Goal: Transaction & Acquisition: Purchase product/service

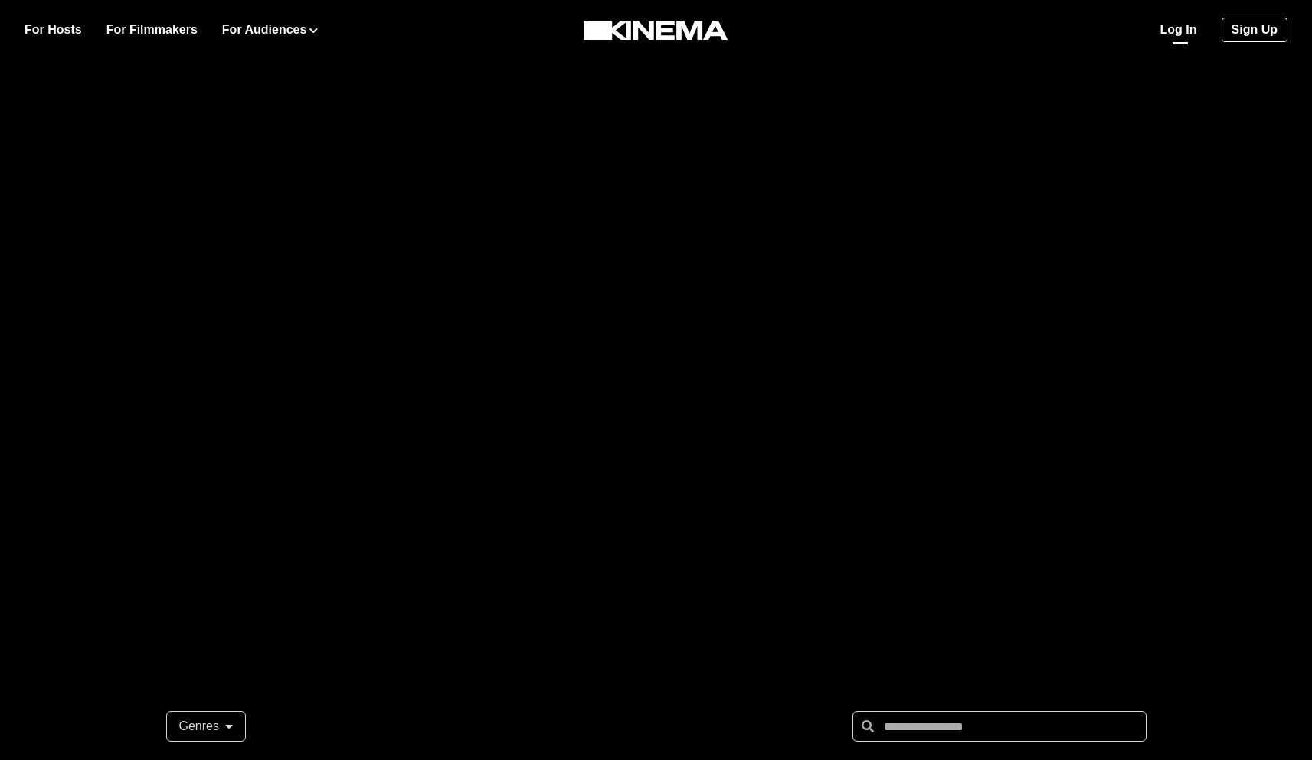
click at [1180, 28] on link "Log In" at bounding box center [1178, 30] width 37 height 18
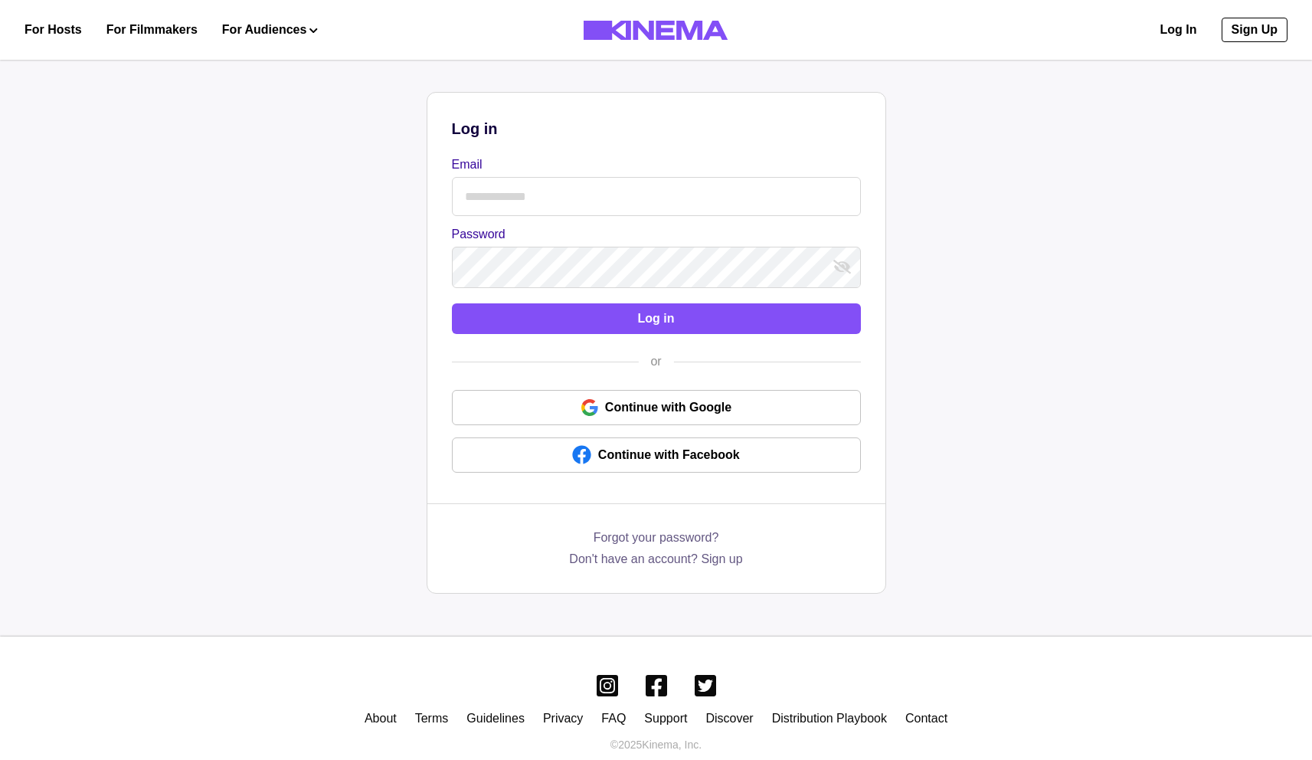
click at [576, 192] on input "Email" at bounding box center [656, 196] width 409 height 39
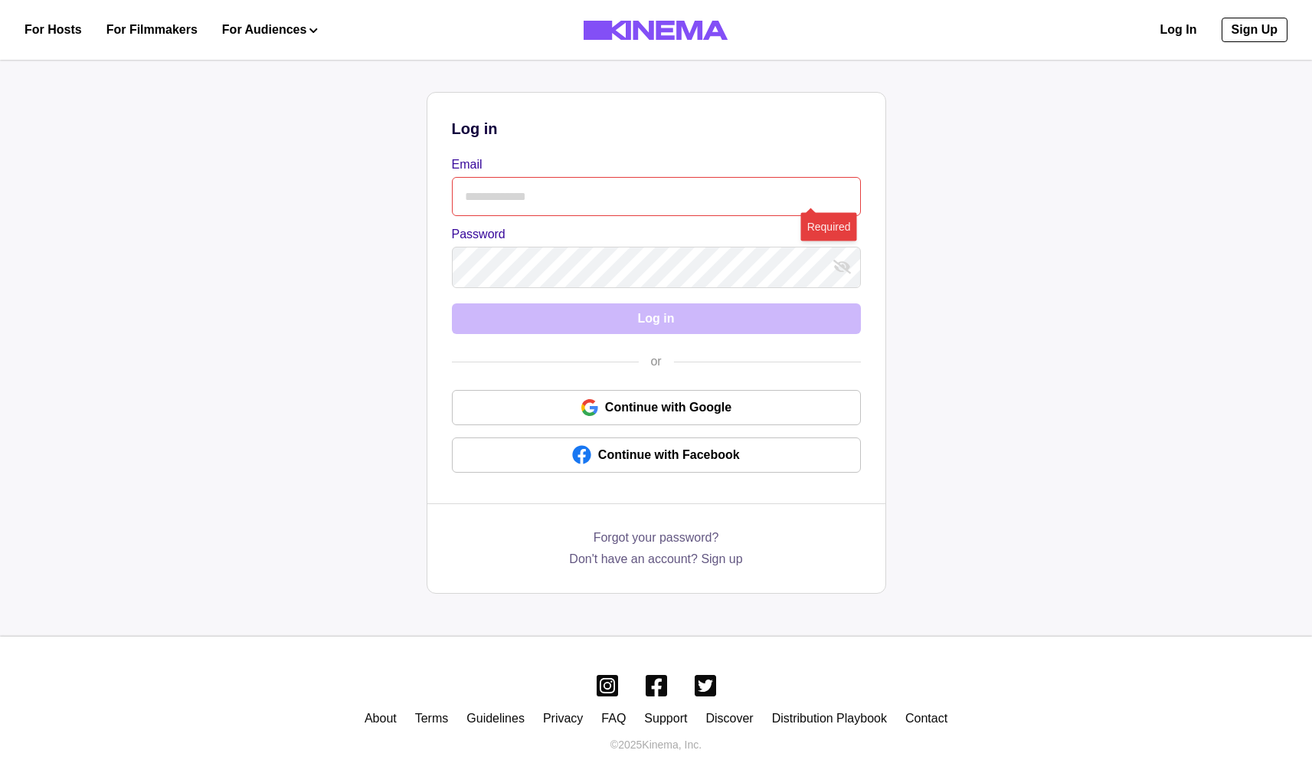
type input "**********"
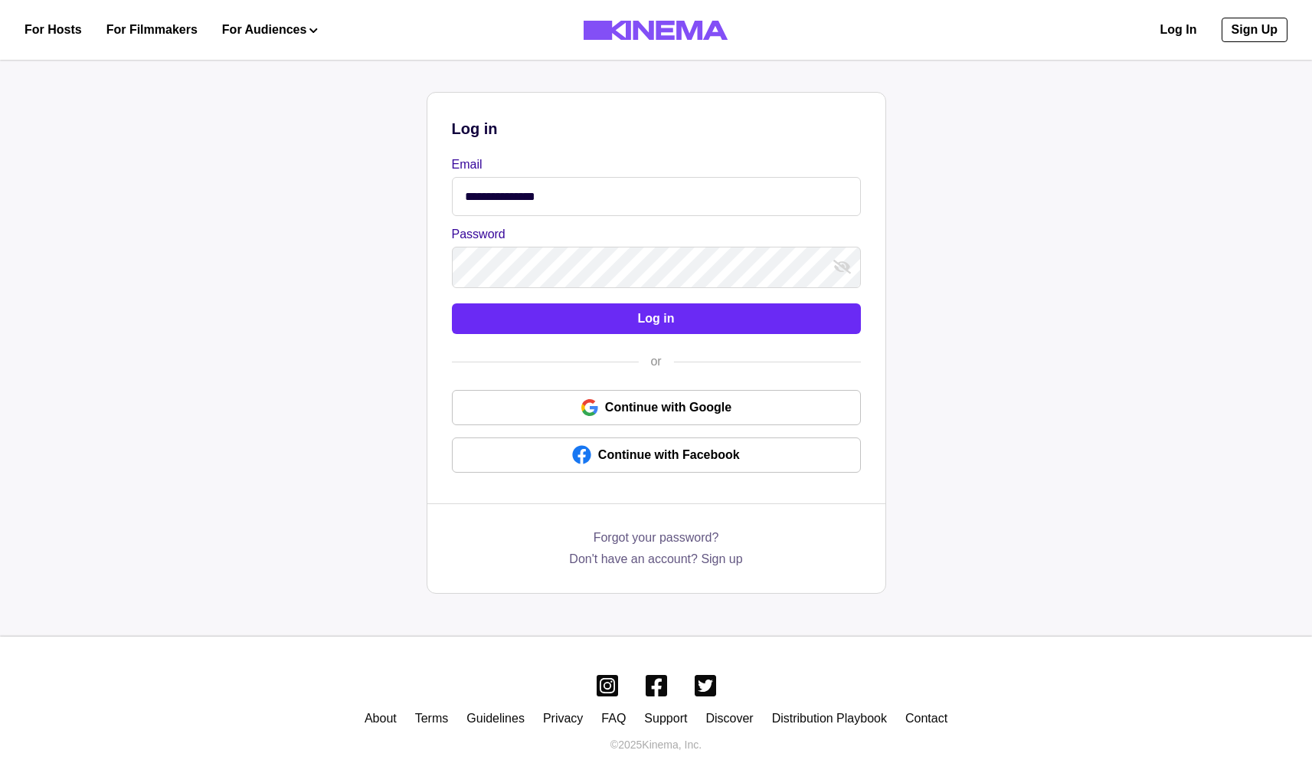
click button "Log in"
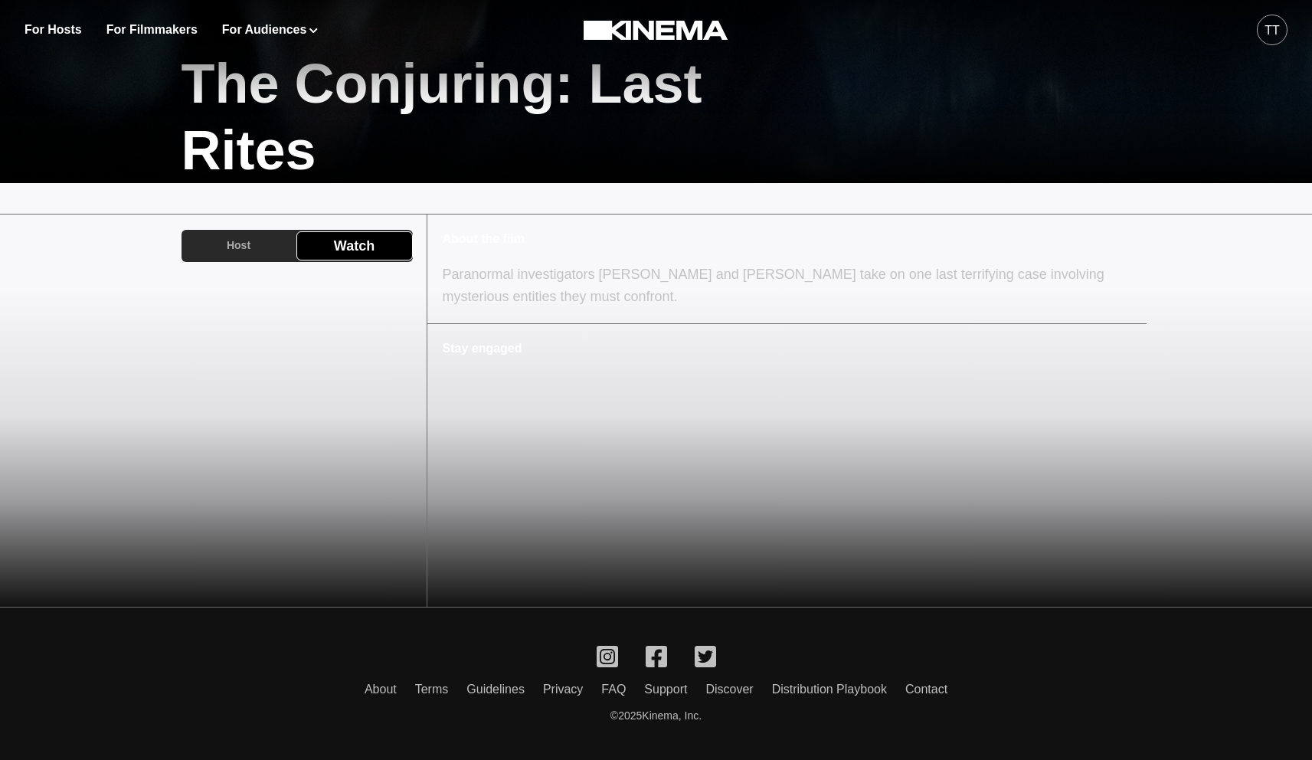
scroll to position [255, 0]
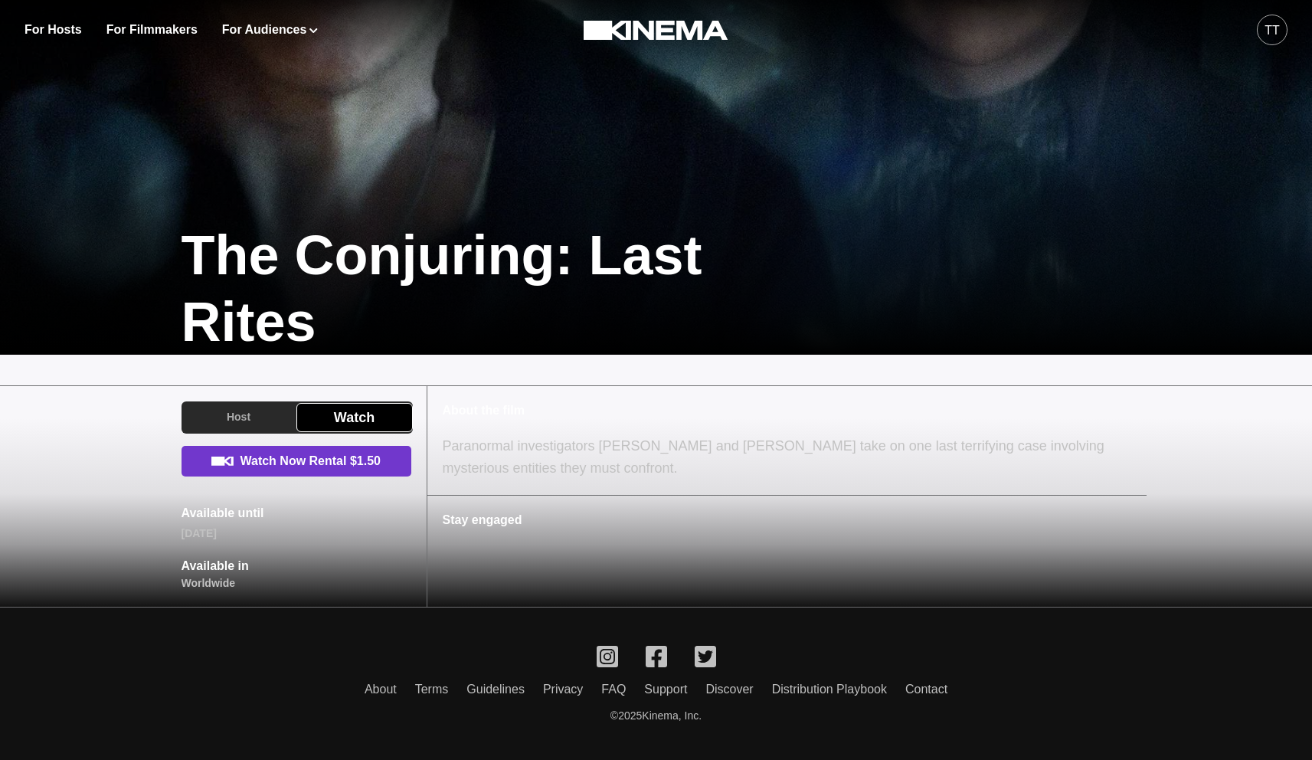
click at [309, 453] on link "Watch Now Rental $1.50" at bounding box center [297, 461] width 230 height 31
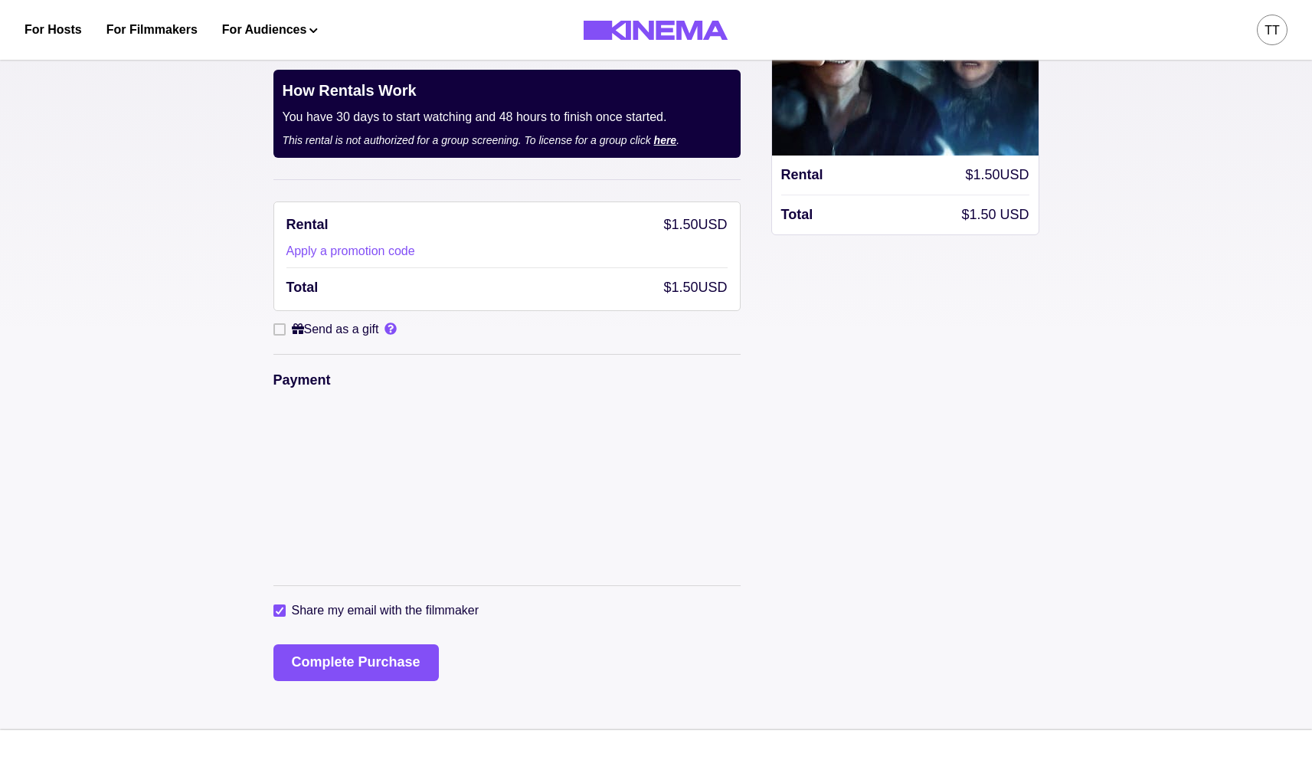
scroll to position [112, 0]
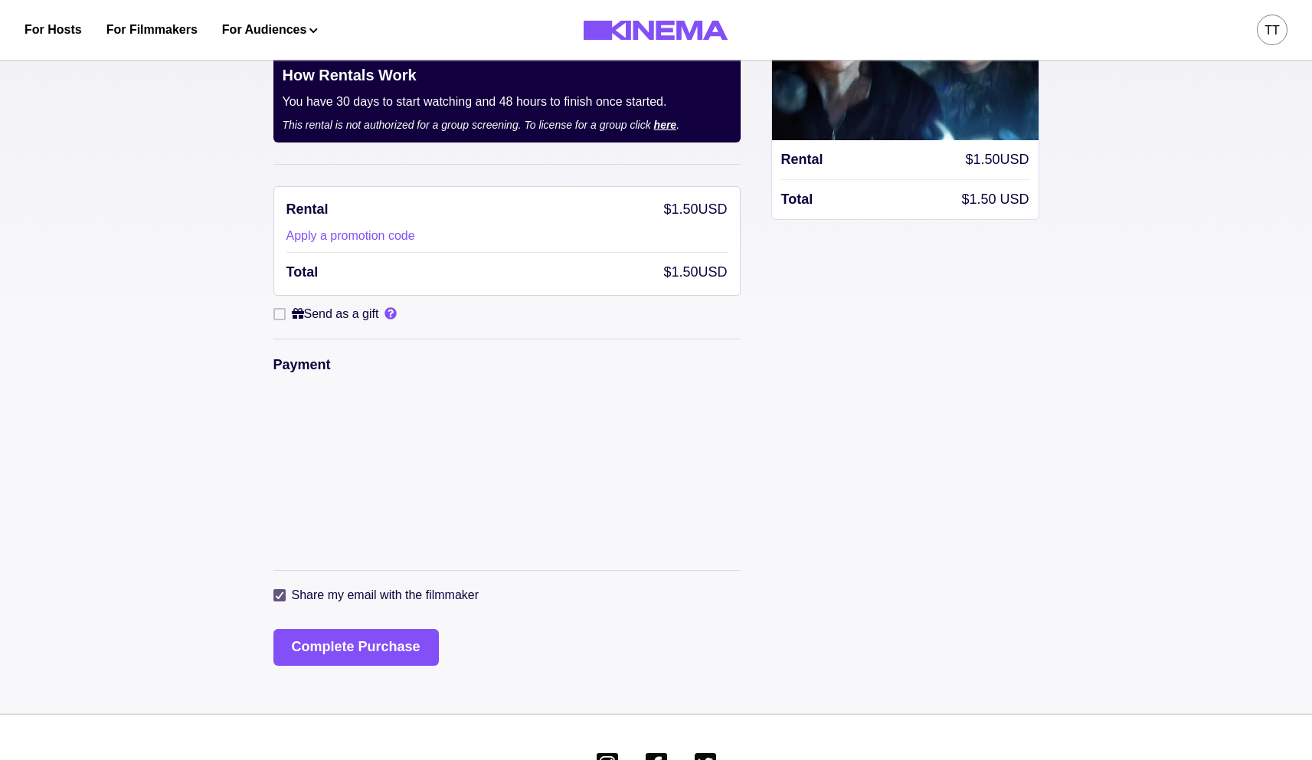
click at [280, 601] on span at bounding box center [279, 595] width 12 height 12
click at [308, 642] on button "Complete Purchase" at bounding box center [355, 647] width 165 height 37
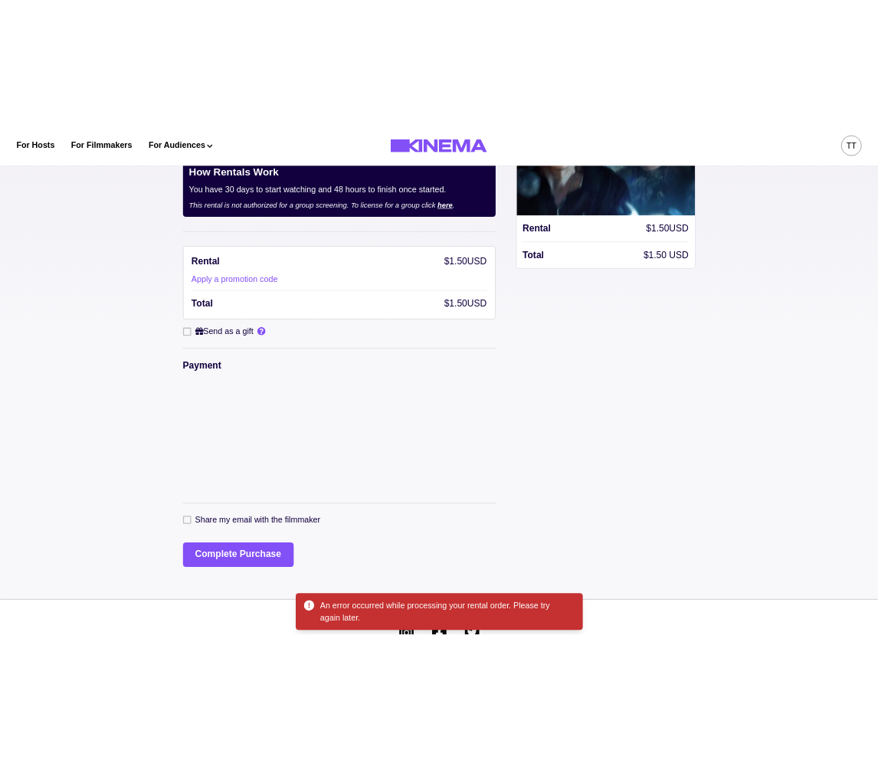
scroll to position [132, 0]
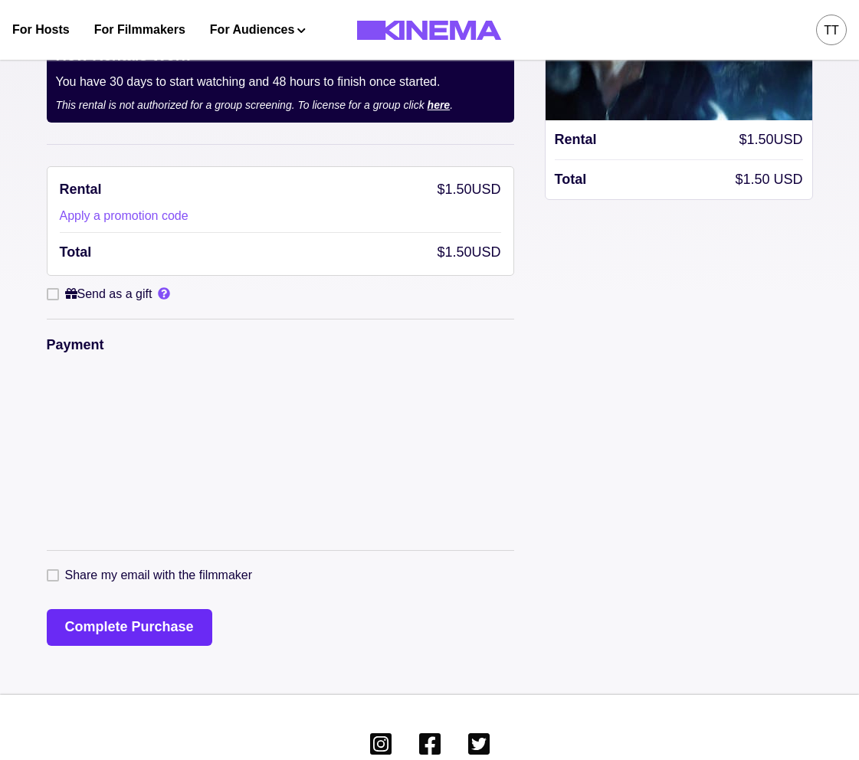
click at [141, 624] on button "Complete Purchase" at bounding box center [129, 627] width 165 height 37
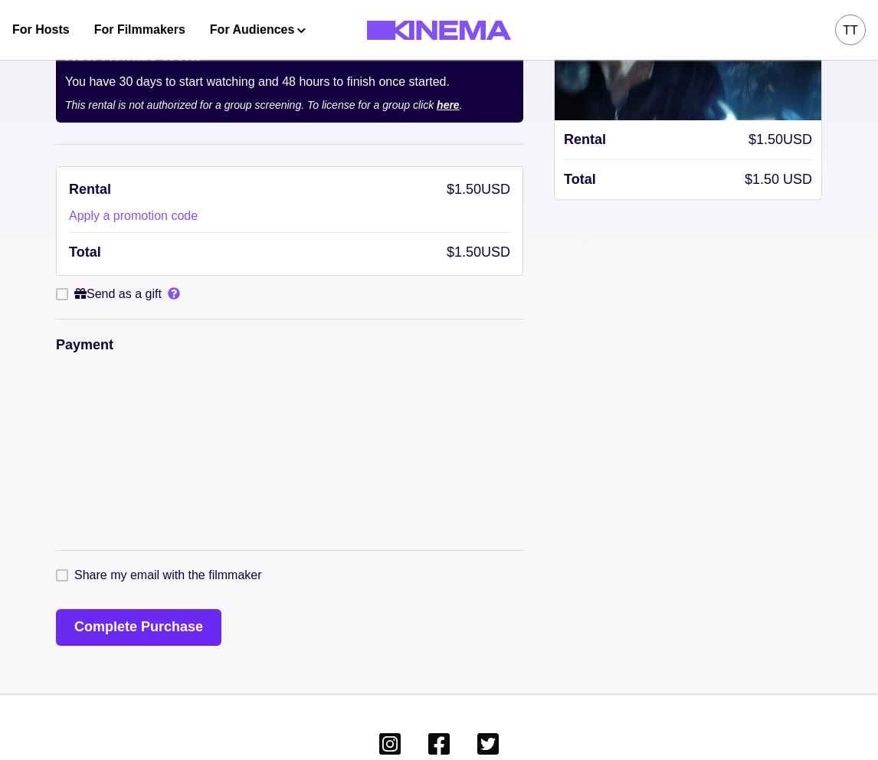
click at [189, 613] on button "Complete Purchase" at bounding box center [138, 627] width 165 height 37
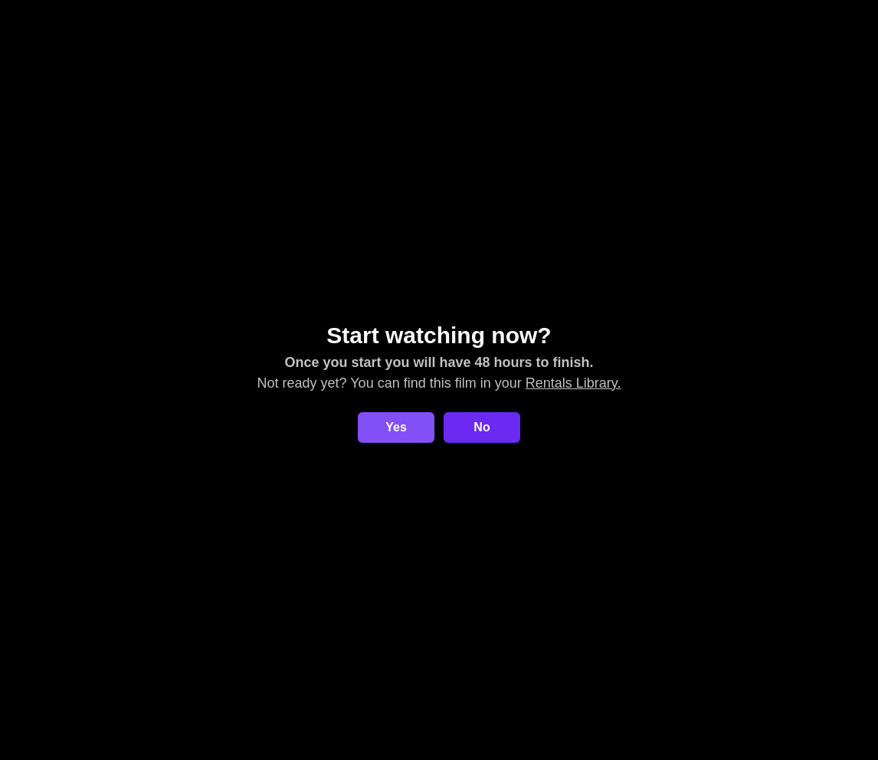
click at [478, 424] on link "No" at bounding box center [482, 427] width 77 height 31
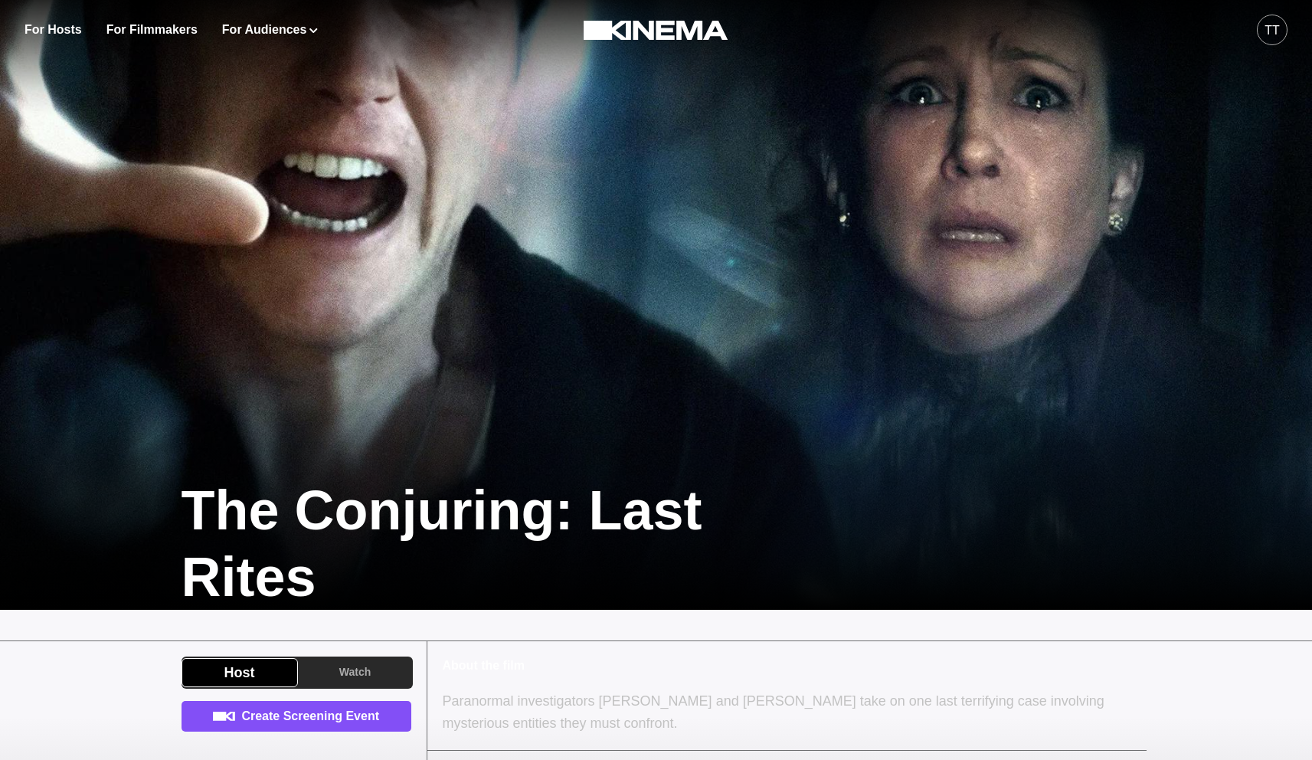
click at [1275, 28] on div "tt" at bounding box center [1272, 30] width 15 height 18
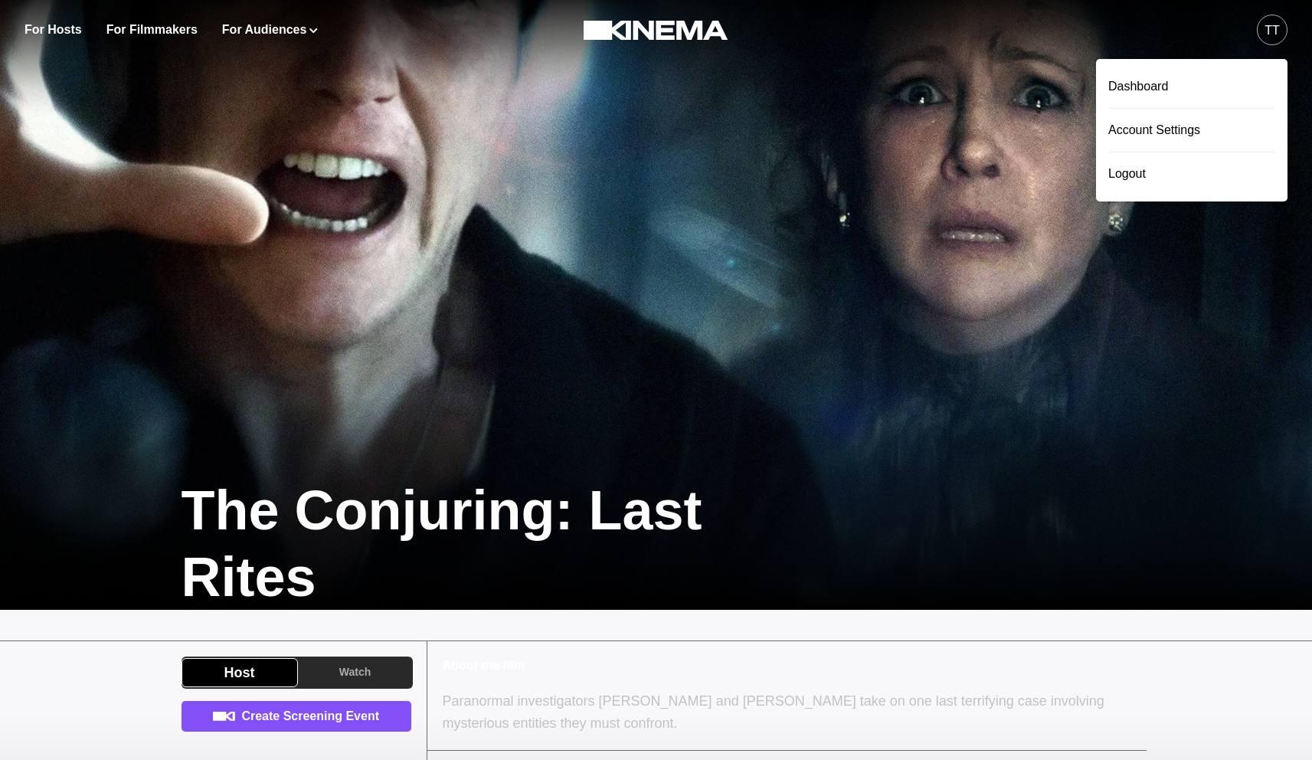
scroll to position [296, 0]
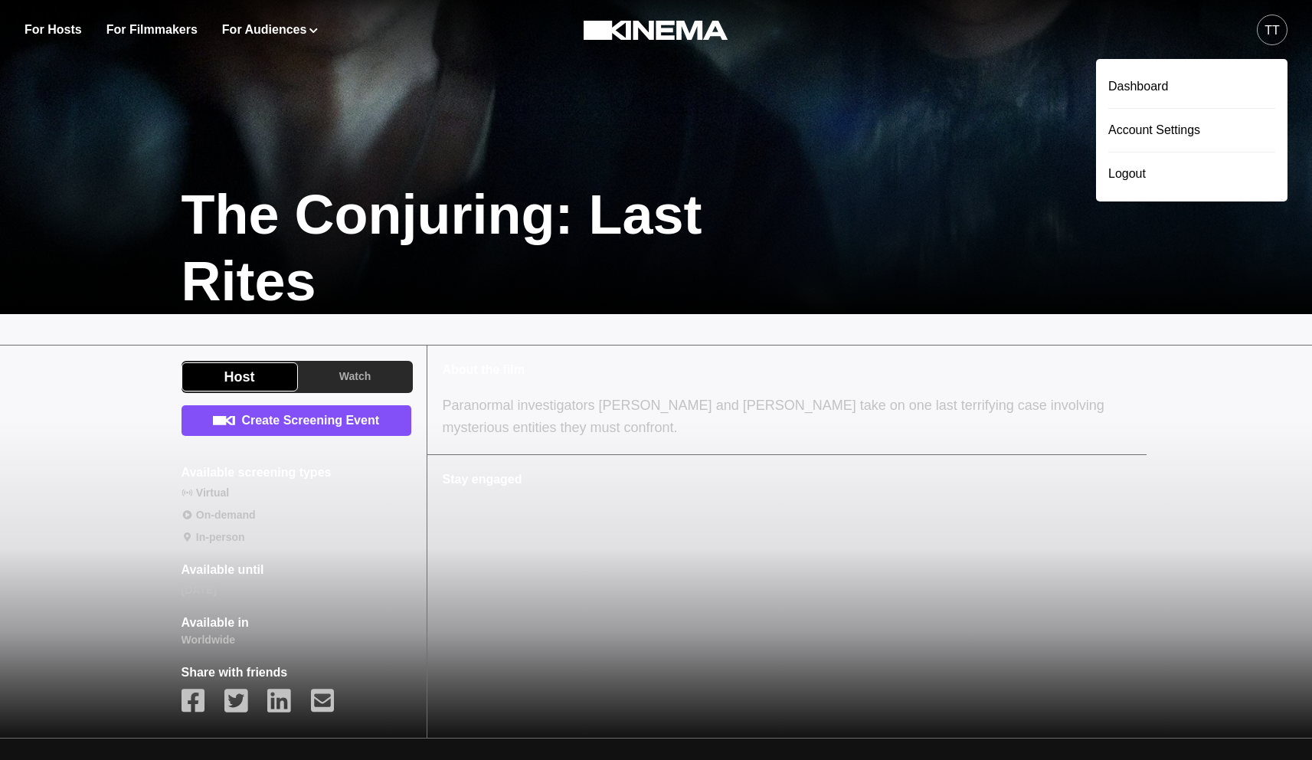
click at [357, 394] on div "Host Watch Create Screening Event Available screening types Virtual On-demand I…" at bounding box center [297, 542] width 230 height 362
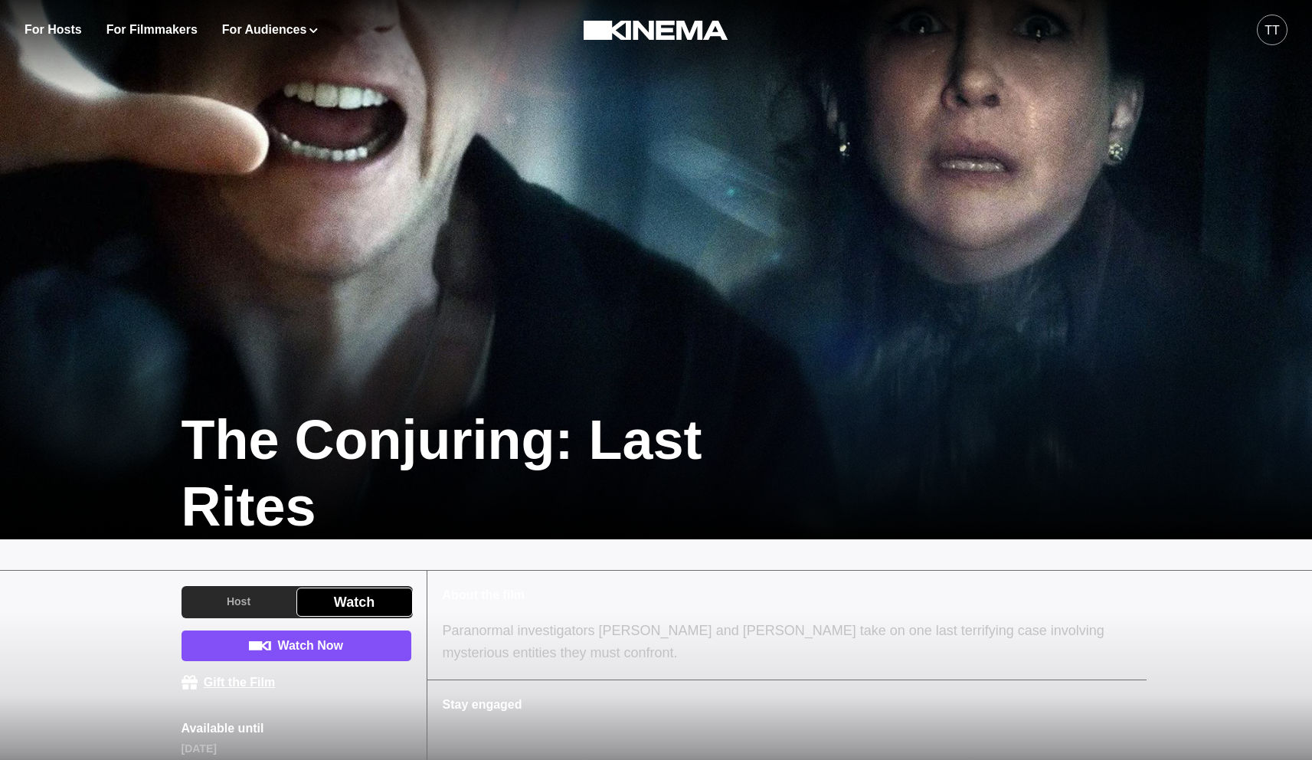
scroll to position [0, 0]
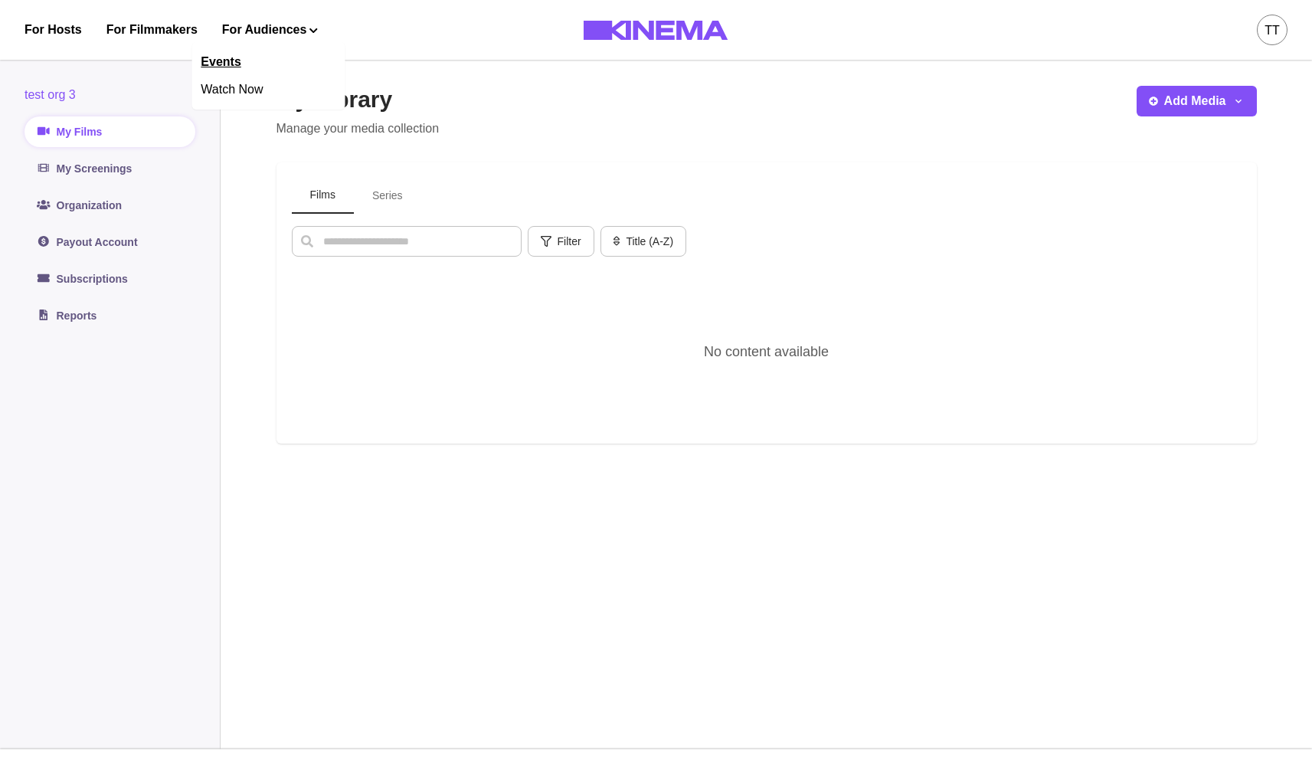
click at [216, 60] on link "Events" at bounding box center [268, 62] width 153 height 28
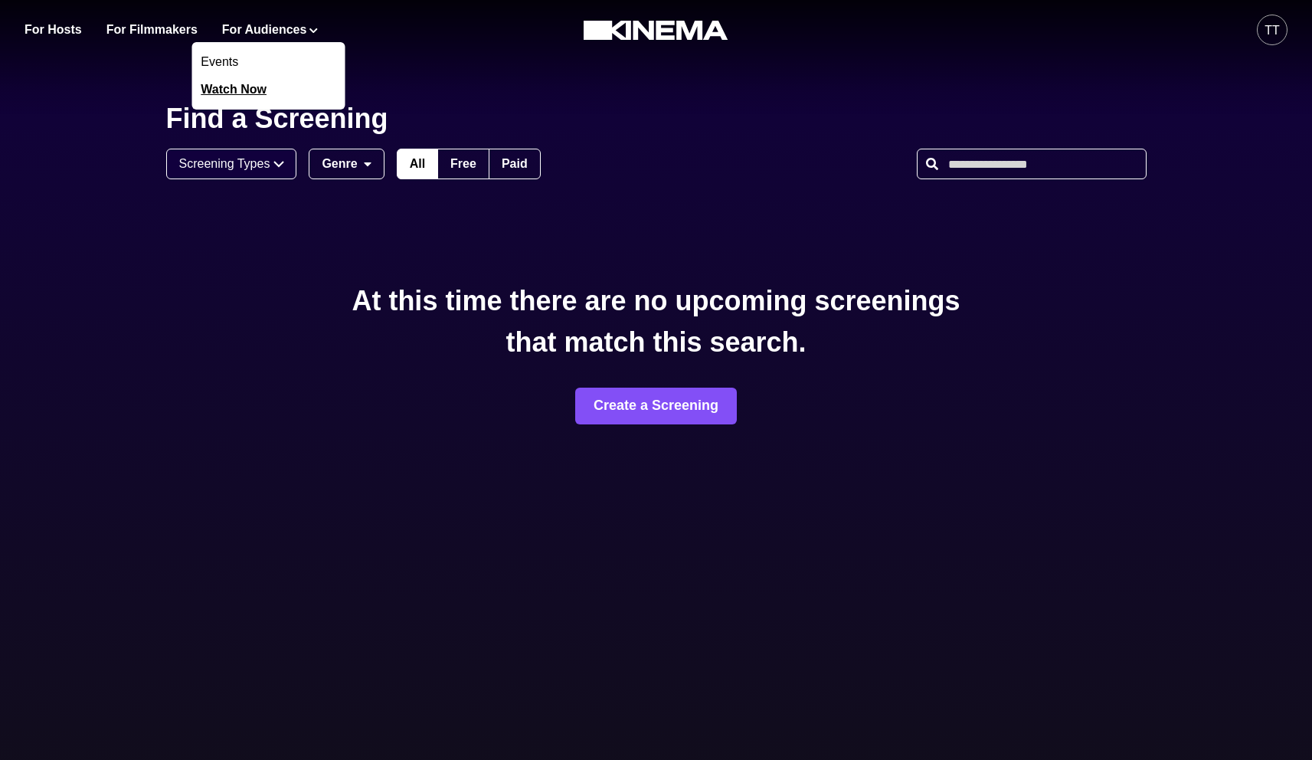
click at [244, 81] on link "Watch Now" at bounding box center [268, 90] width 153 height 28
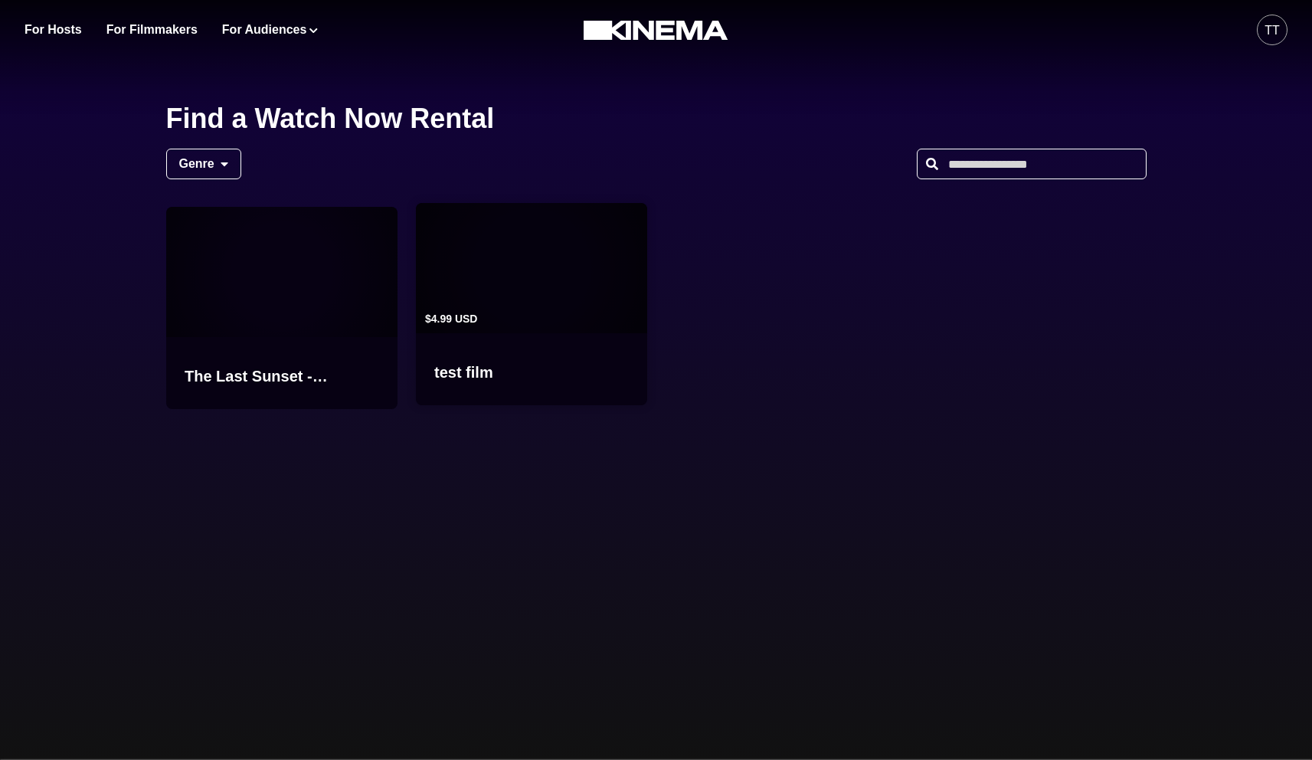
click at [482, 286] on div "$4.99 USD" at bounding box center [531, 268] width 231 height 130
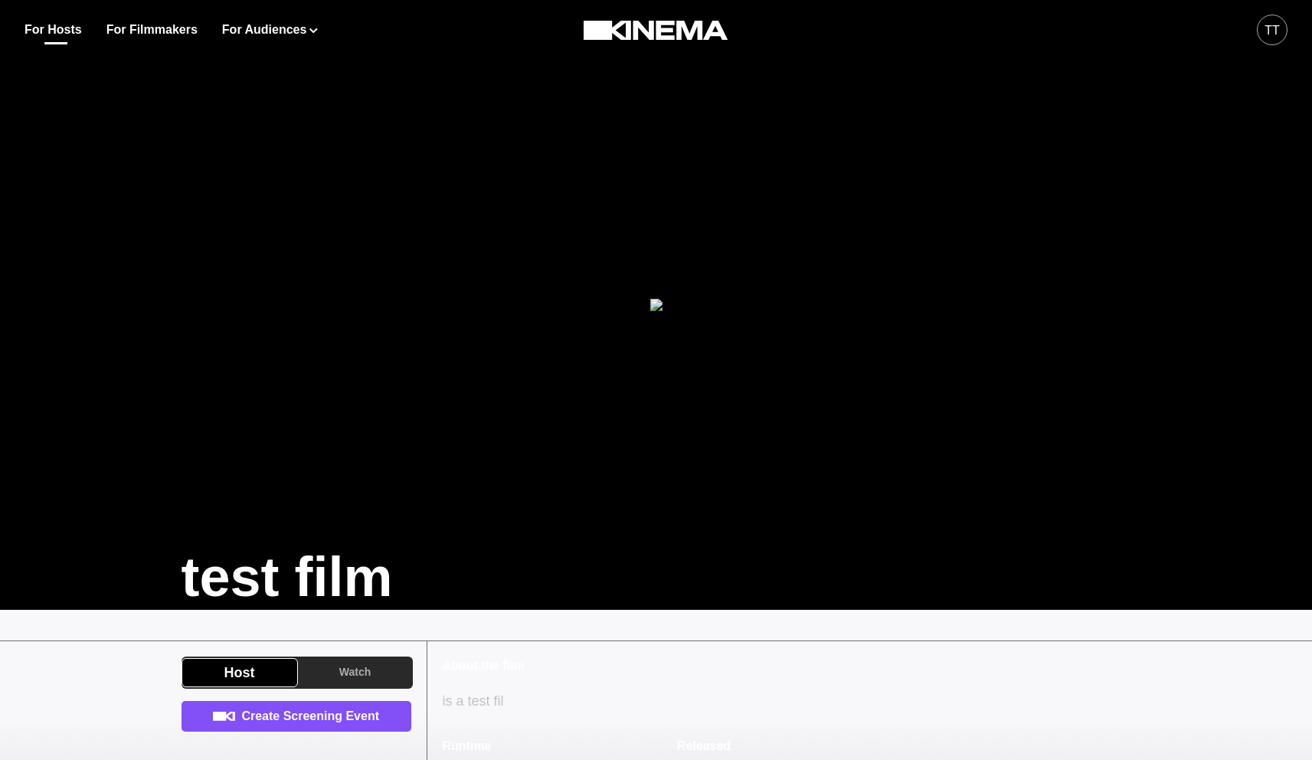
click at [60, 28] on link "For Hosts" at bounding box center [53, 30] width 57 height 18
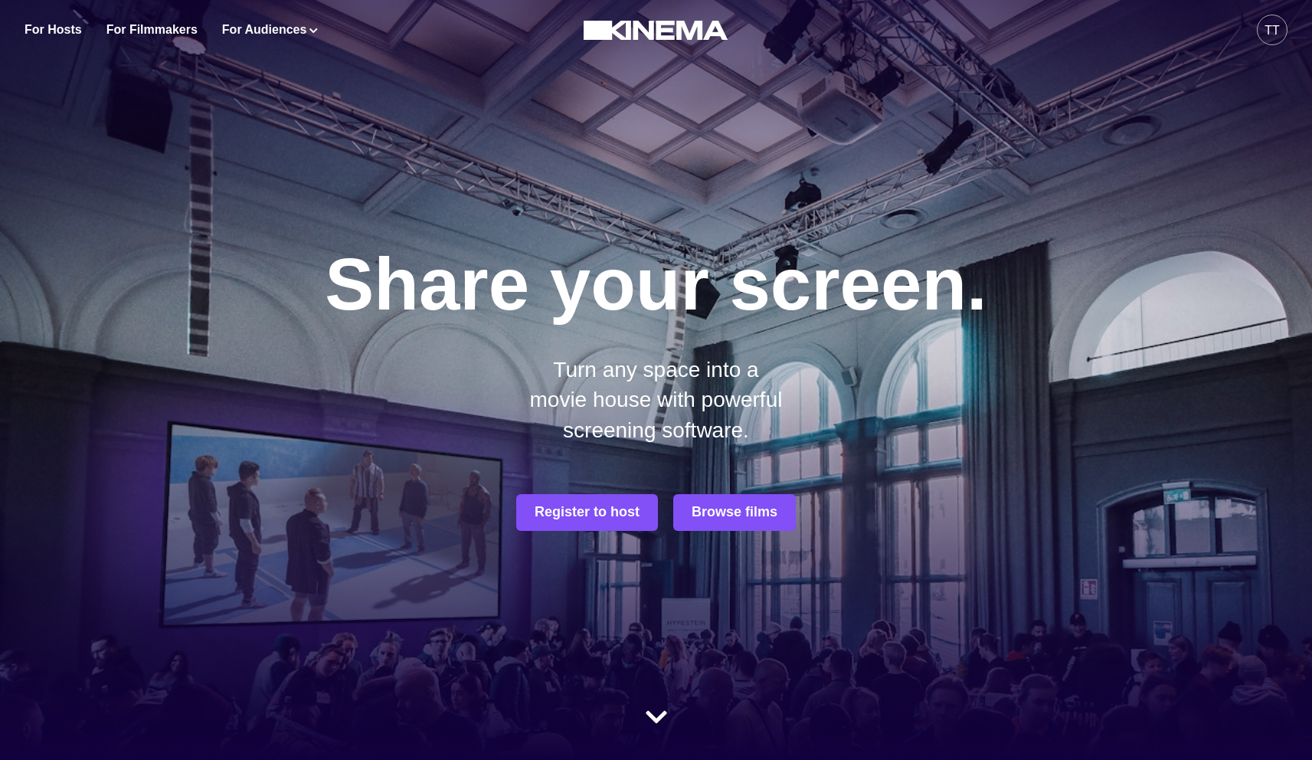
click at [1284, 30] on div "tt" at bounding box center [1272, 30] width 31 height 31
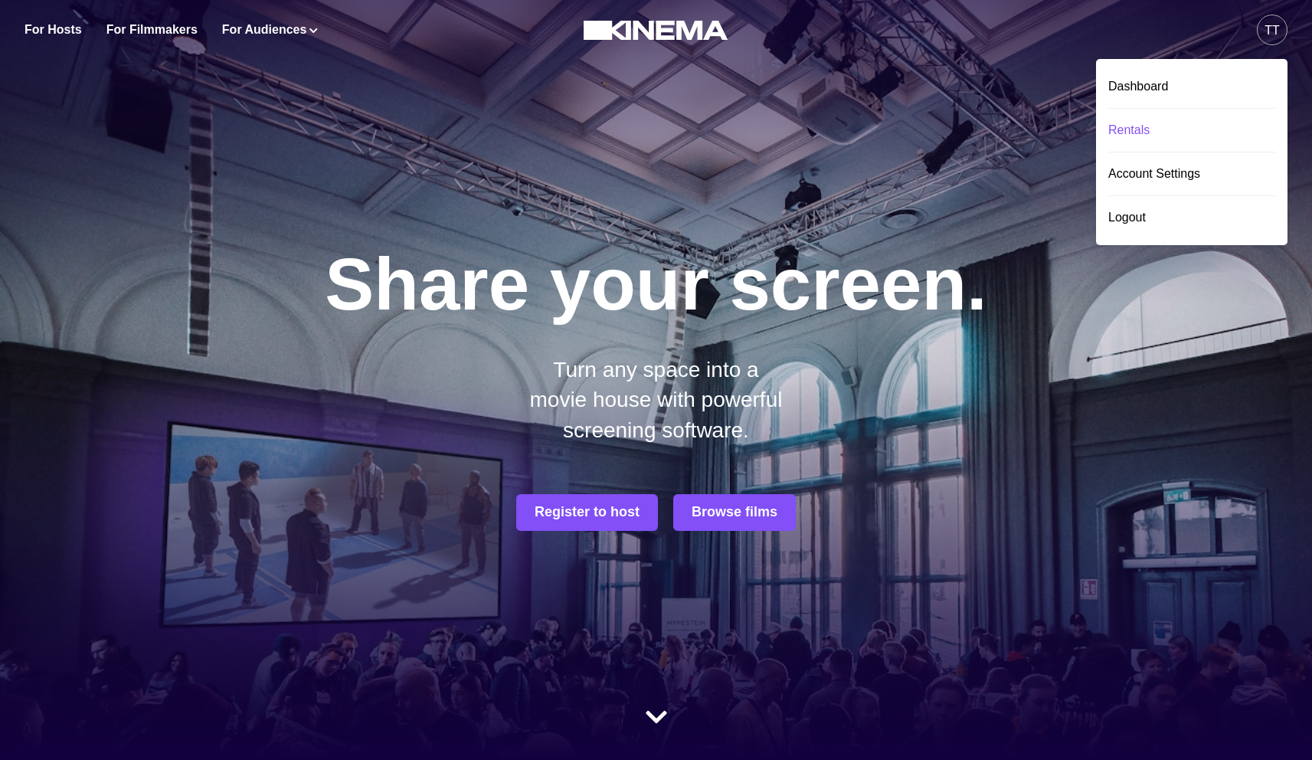
click at [1130, 123] on div "Rentals" at bounding box center [1191, 130] width 167 height 43
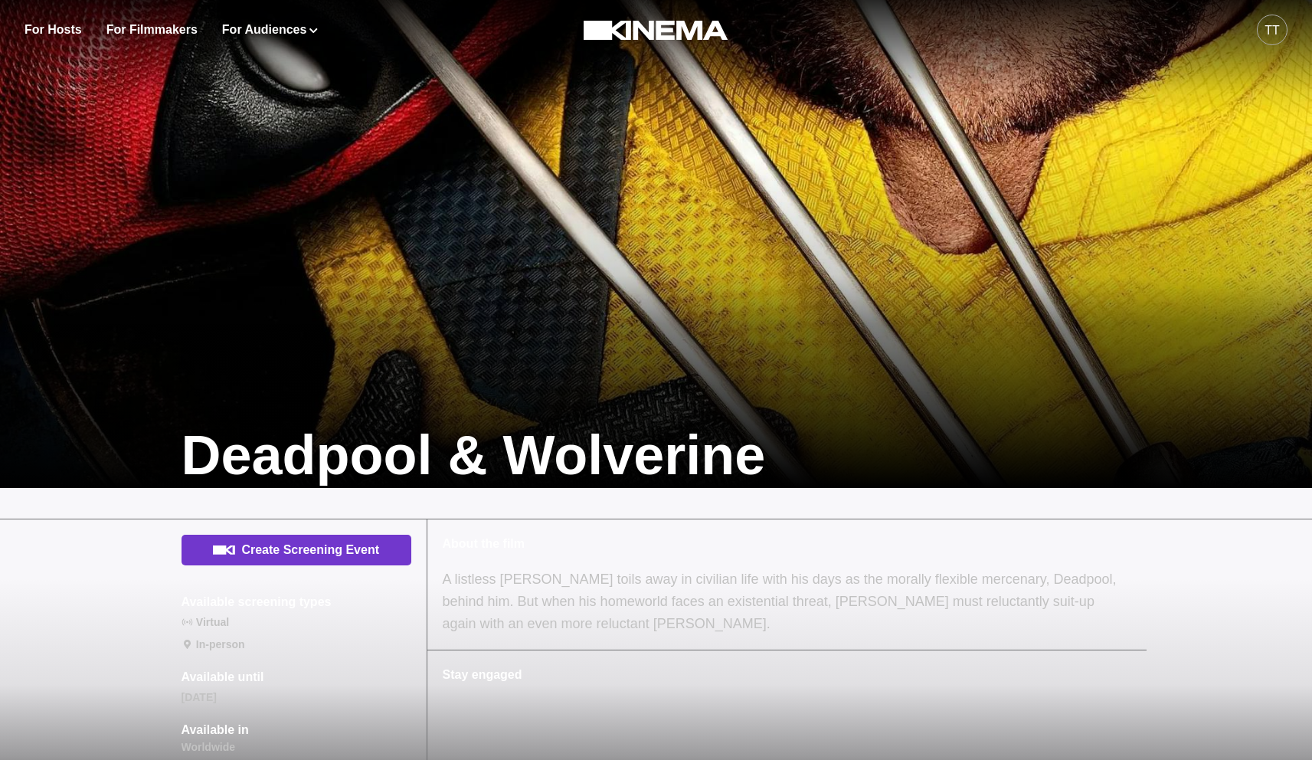
scroll to position [260, 0]
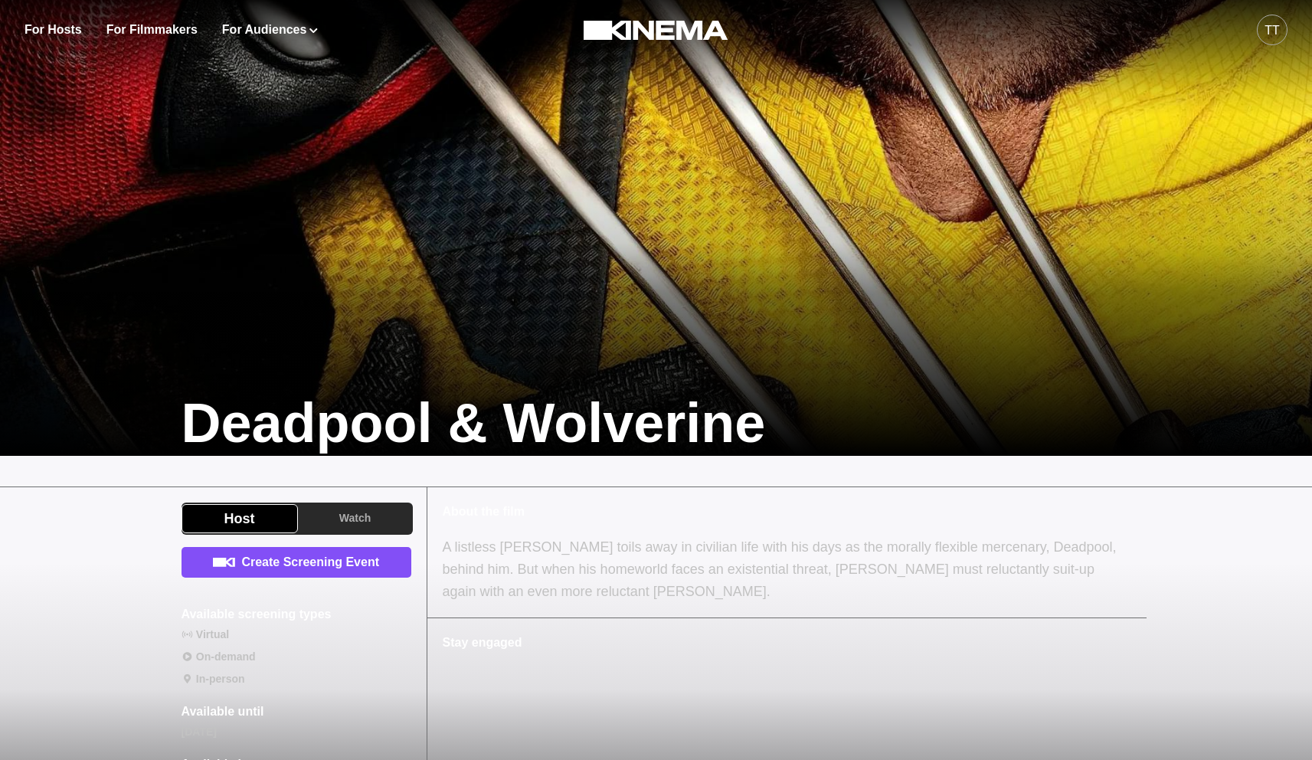
scroll to position [427, 0]
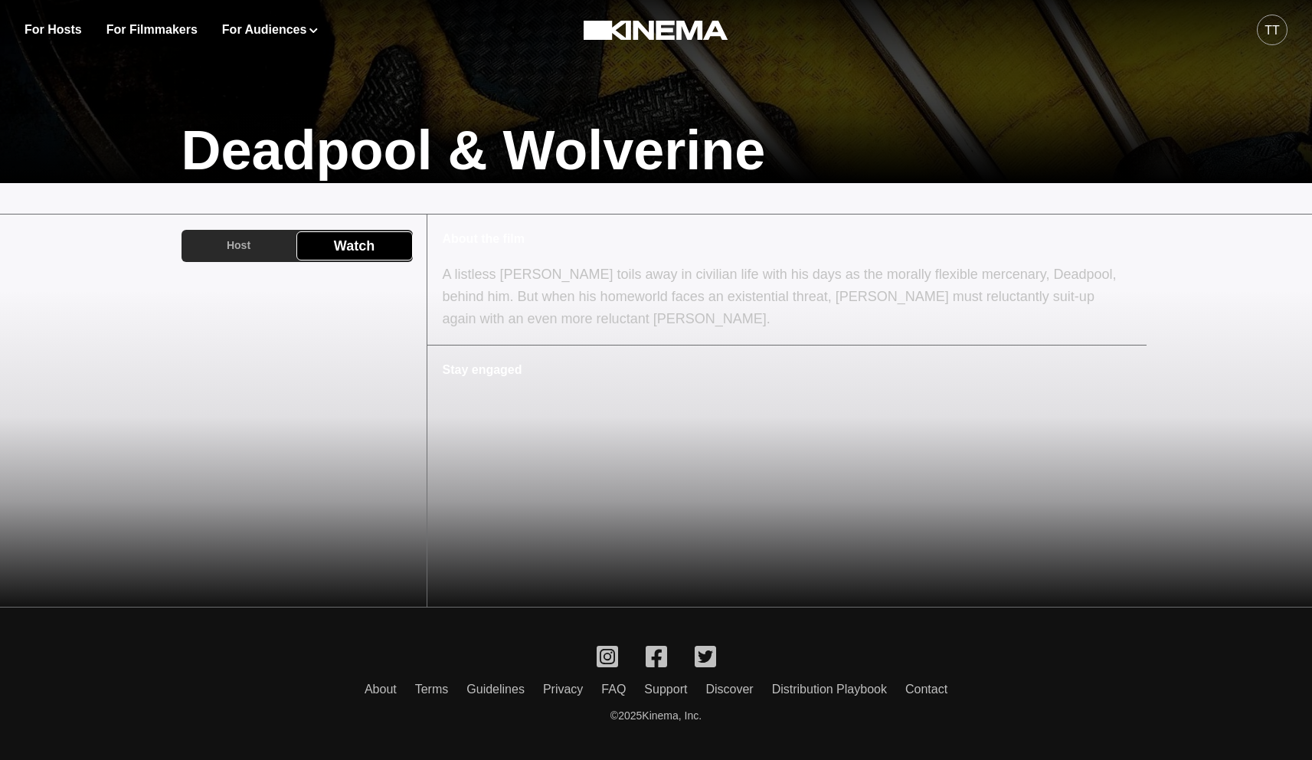
scroll to position [255, 0]
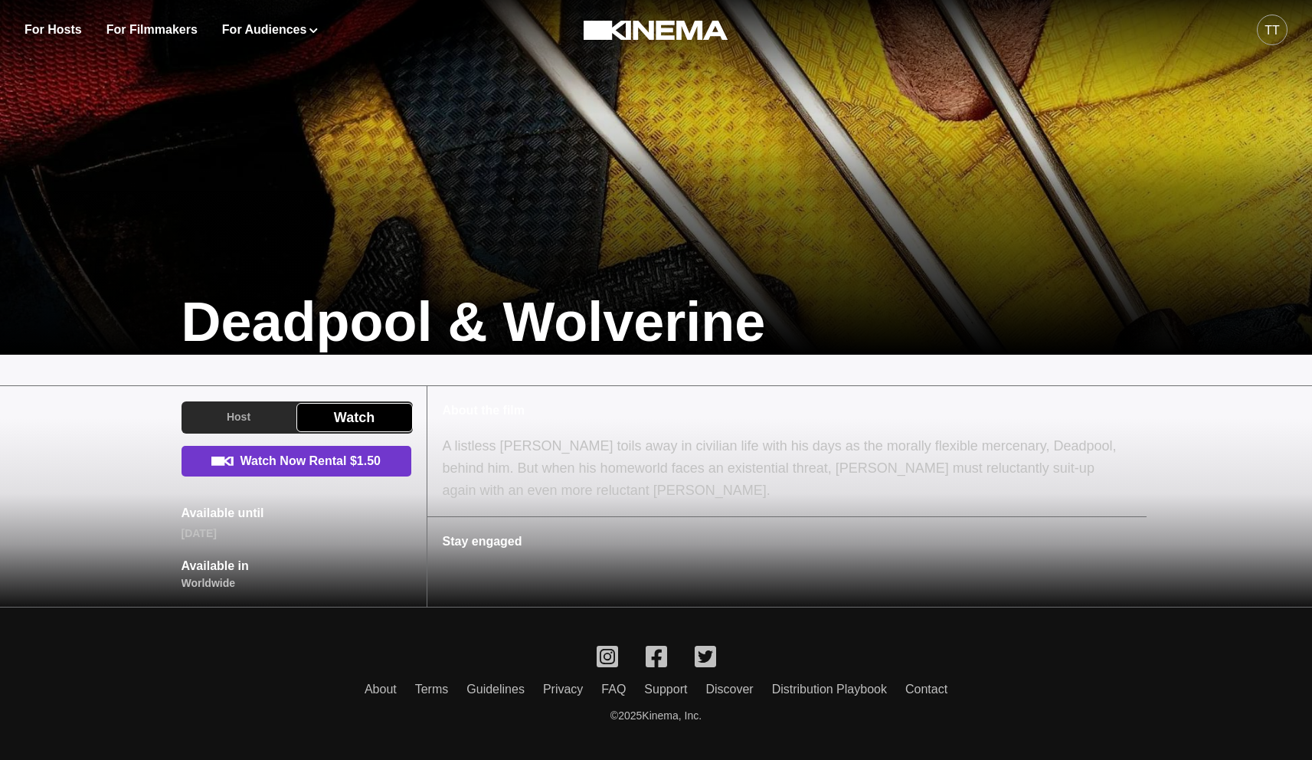
click at [303, 466] on link "Watch Now Rental $1.50" at bounding box center [297, 461] width 230 height 31
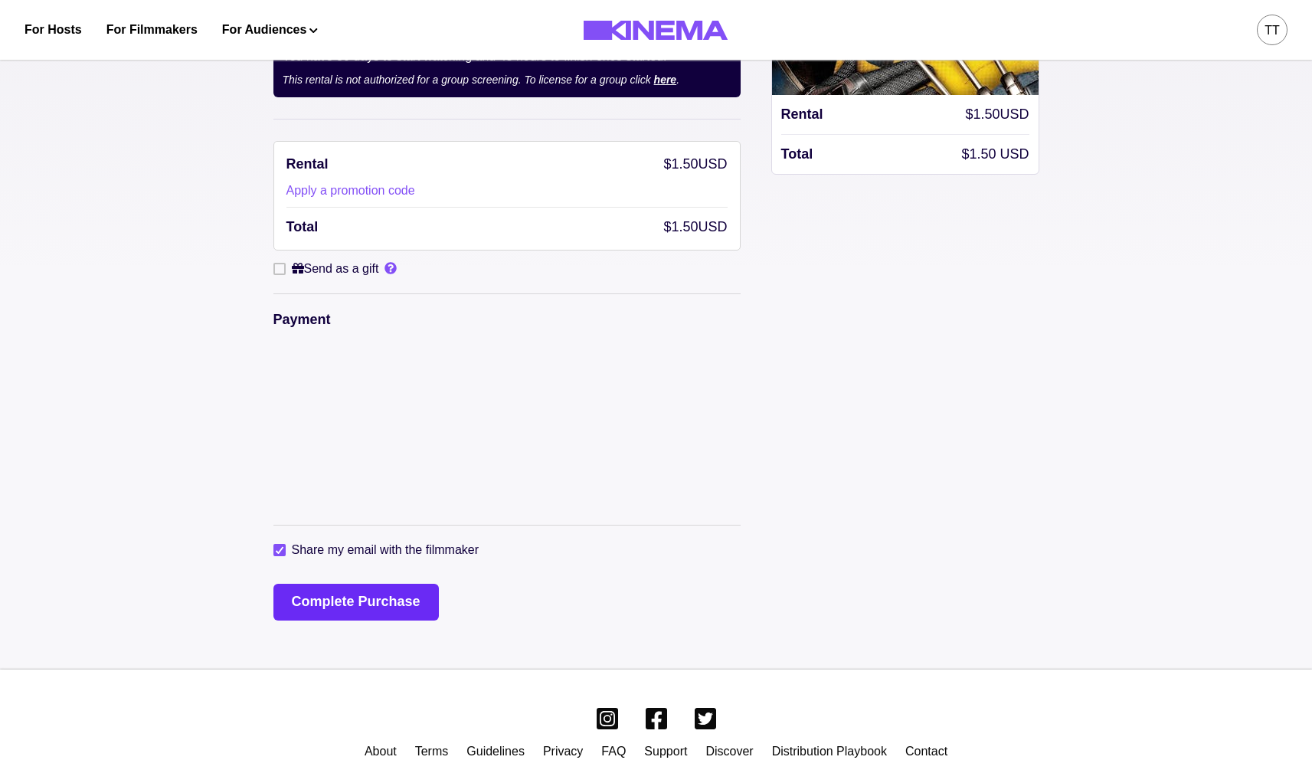
scroll to position [183, 0]
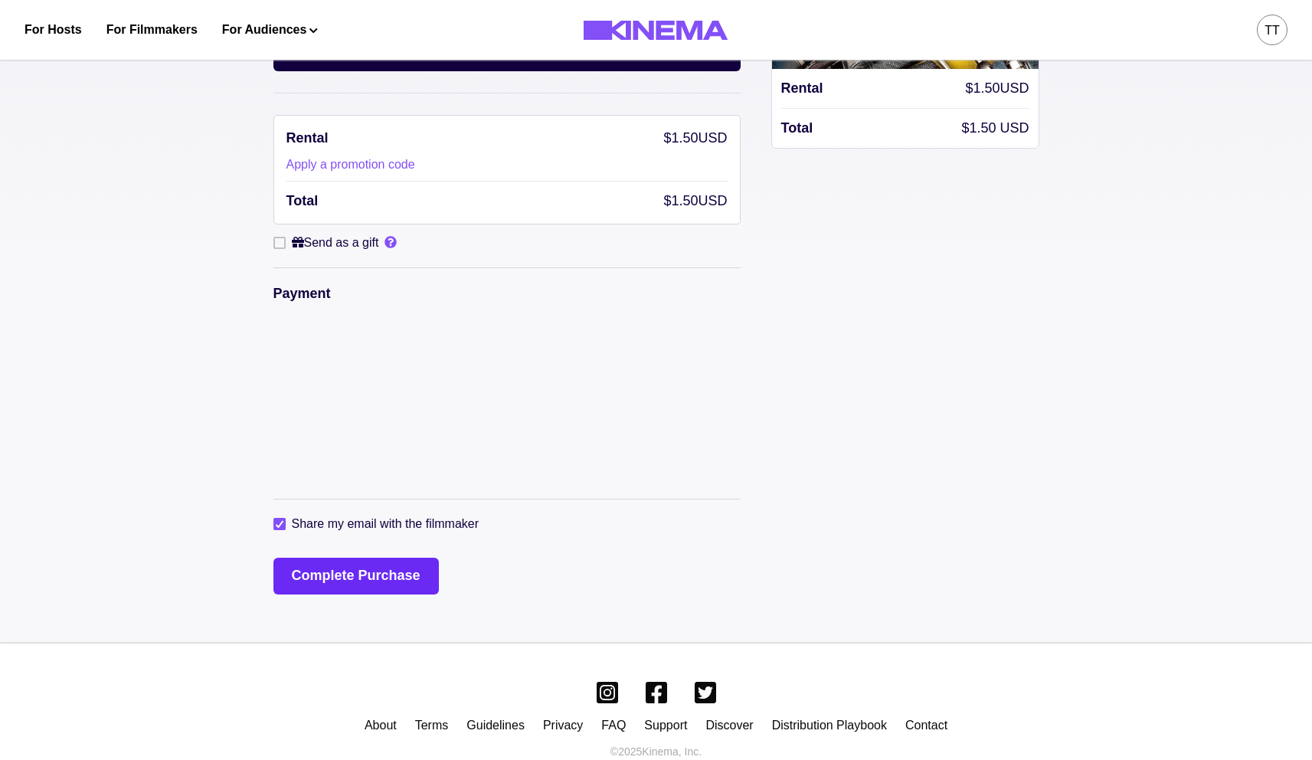
click at [390, 587] on button "Complete Purchase" at bounding box center [355, 576] width 165 height 37
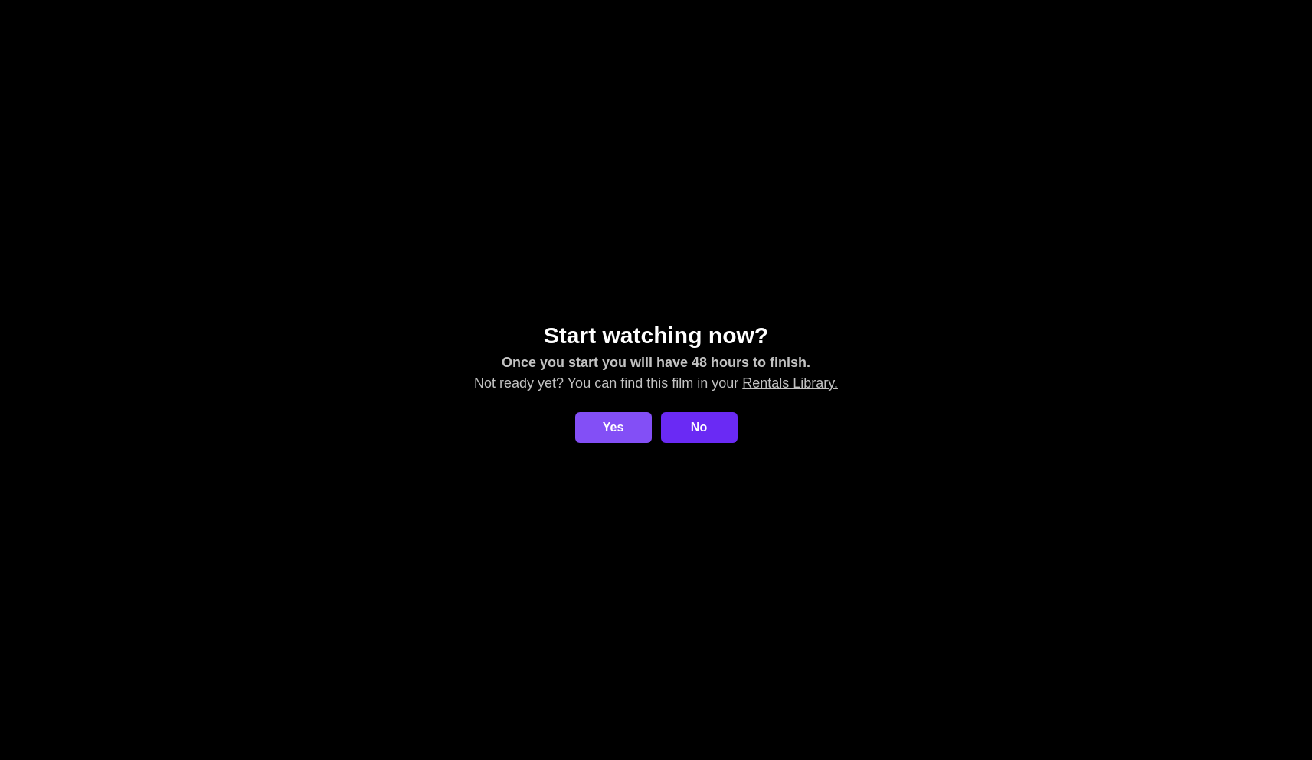
click at [695, 424] on link "No" at bounding box center [699, 427] width 77 height 31
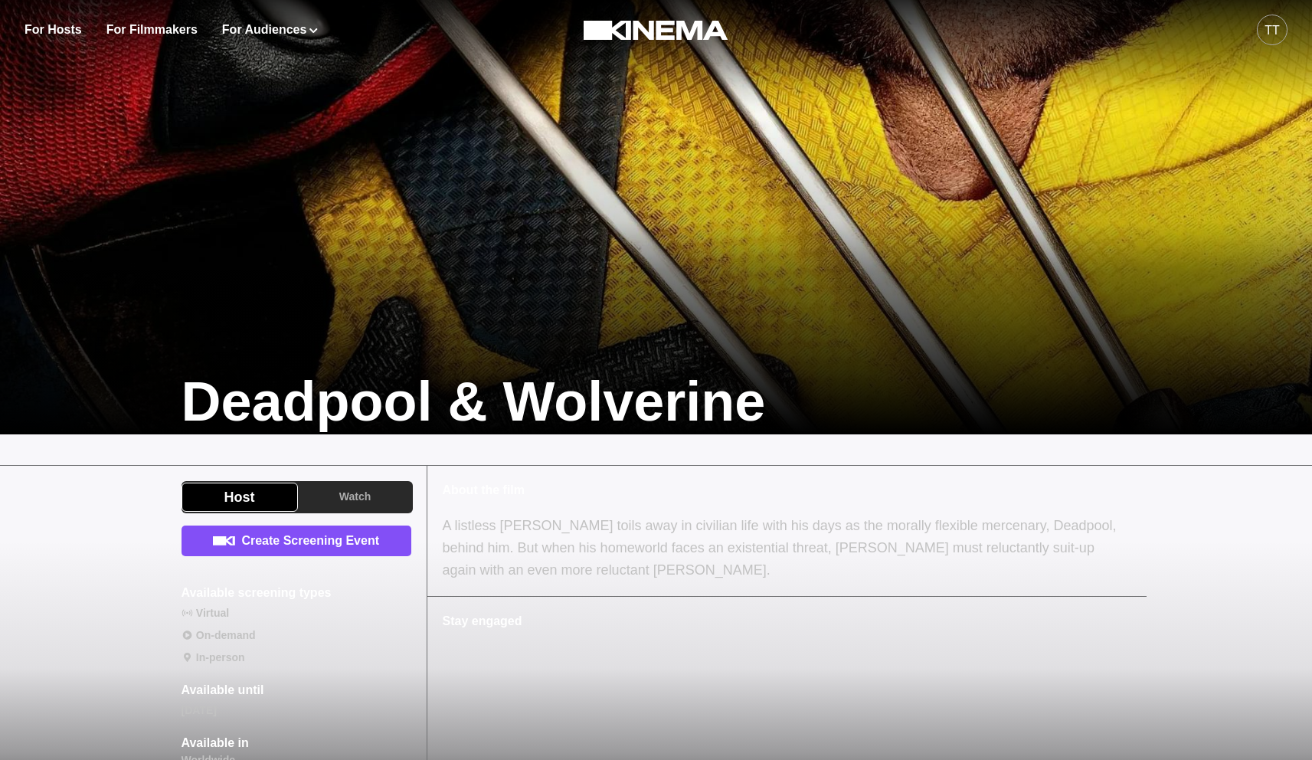
scroll to position [153, 0]
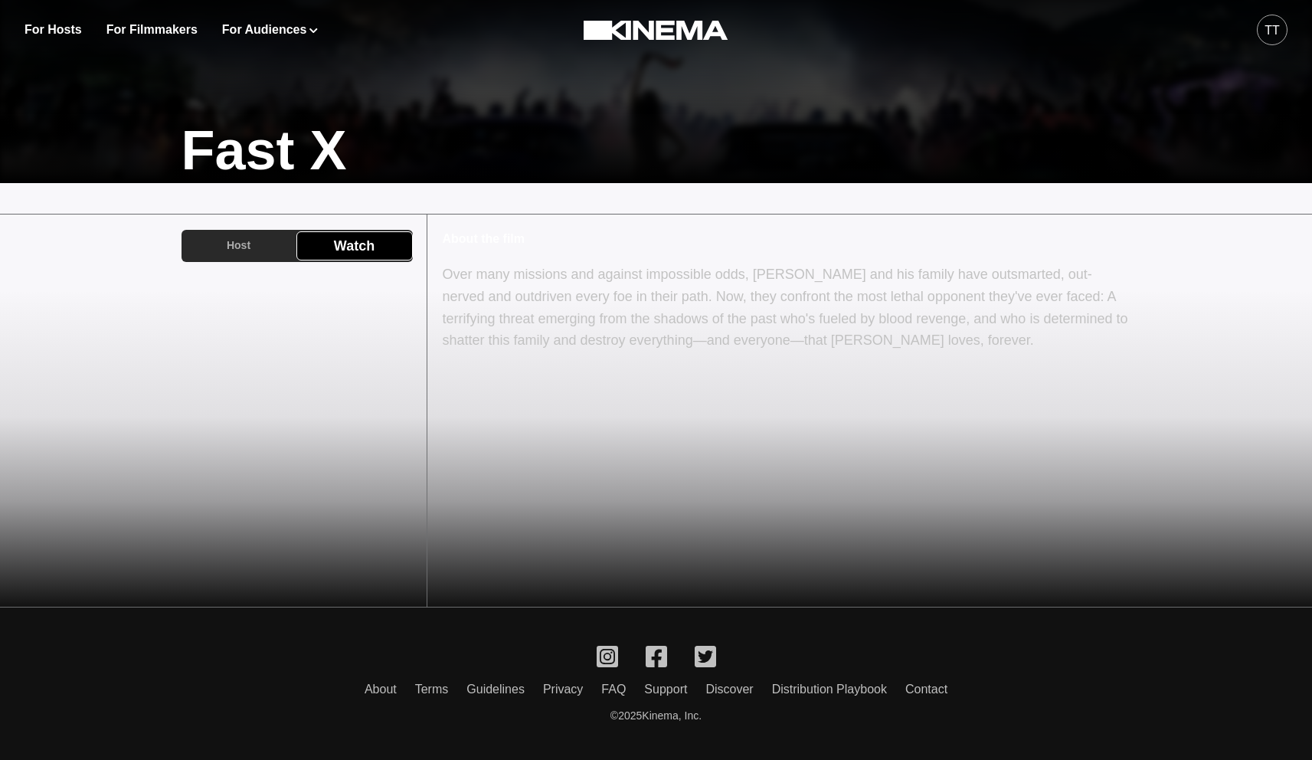
scroll to position [255, 0]
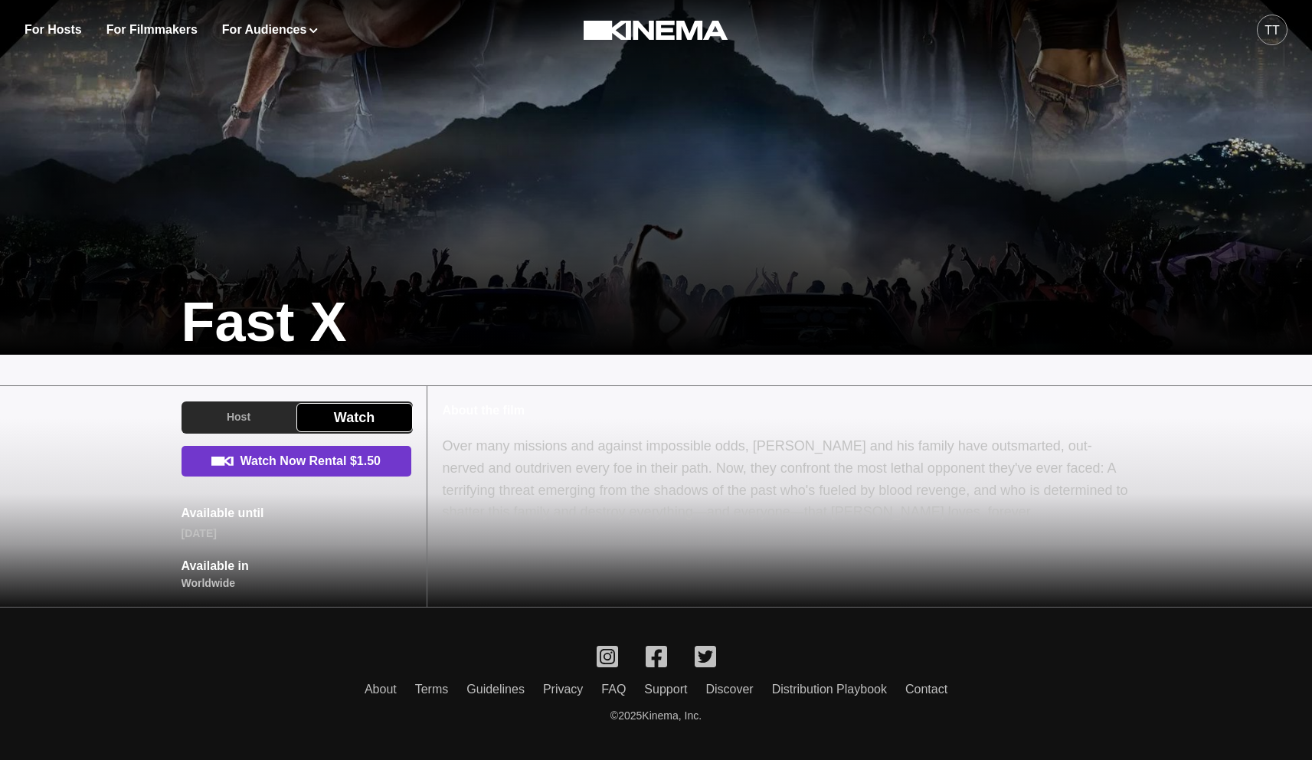
click at [278, 475] on link "Watch Now Rental $1.50" at bounding box center [297, 461] width 230 height 31
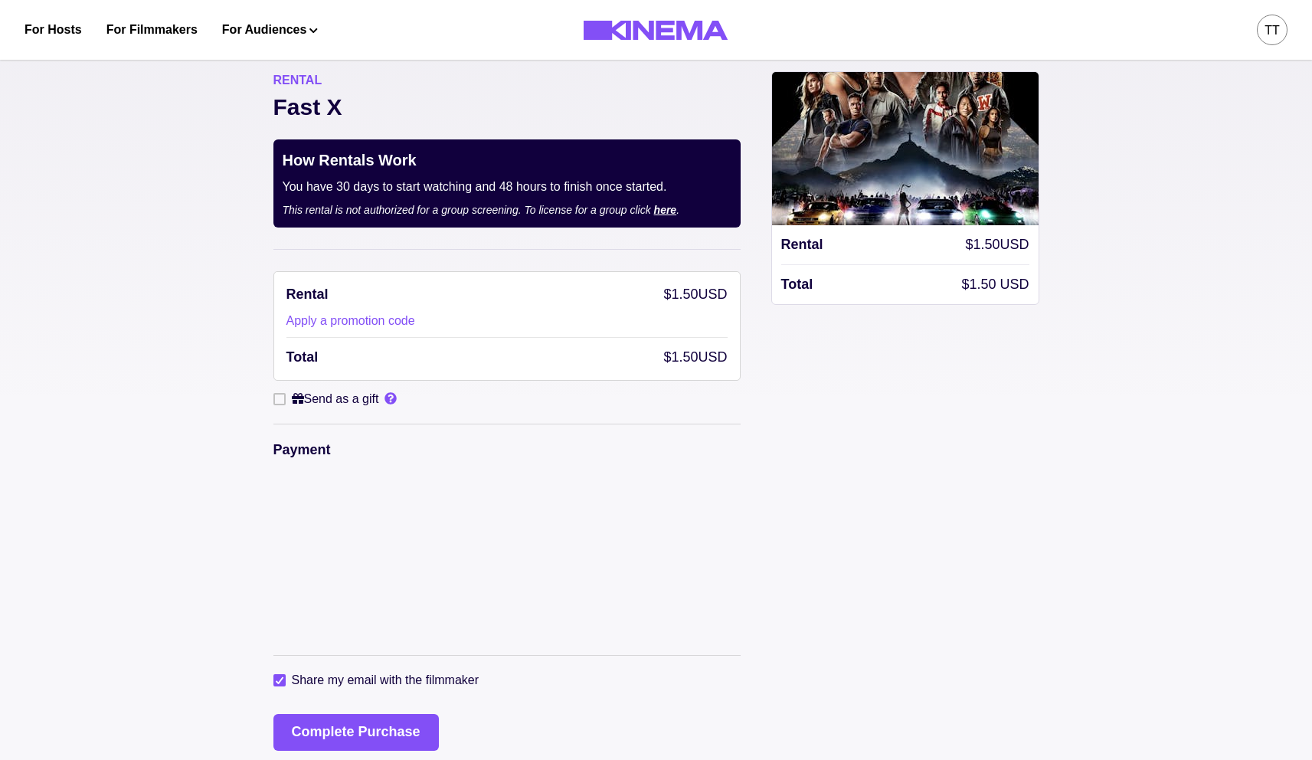
scroll to position [221, 0]
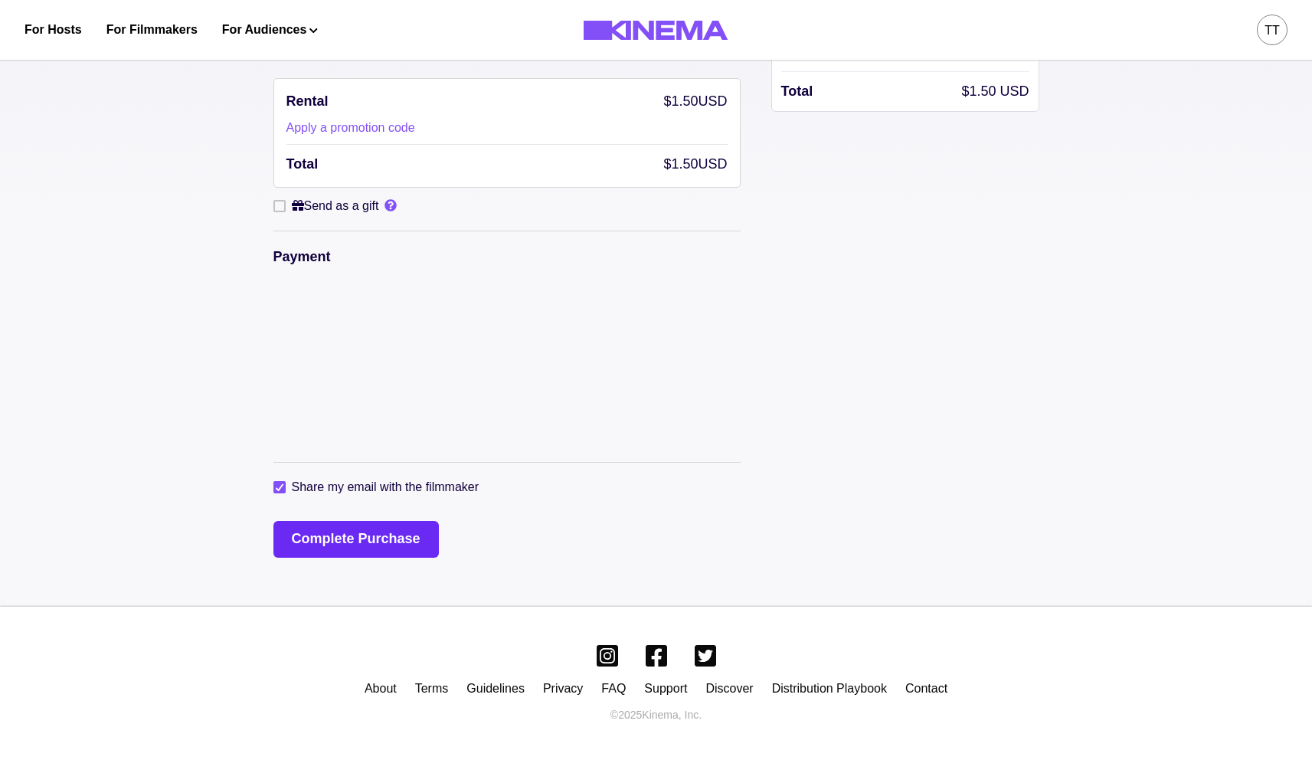
click at [363, 545] on button "Complete Purchase" at bounding box center [355, 539] width 165 height 37
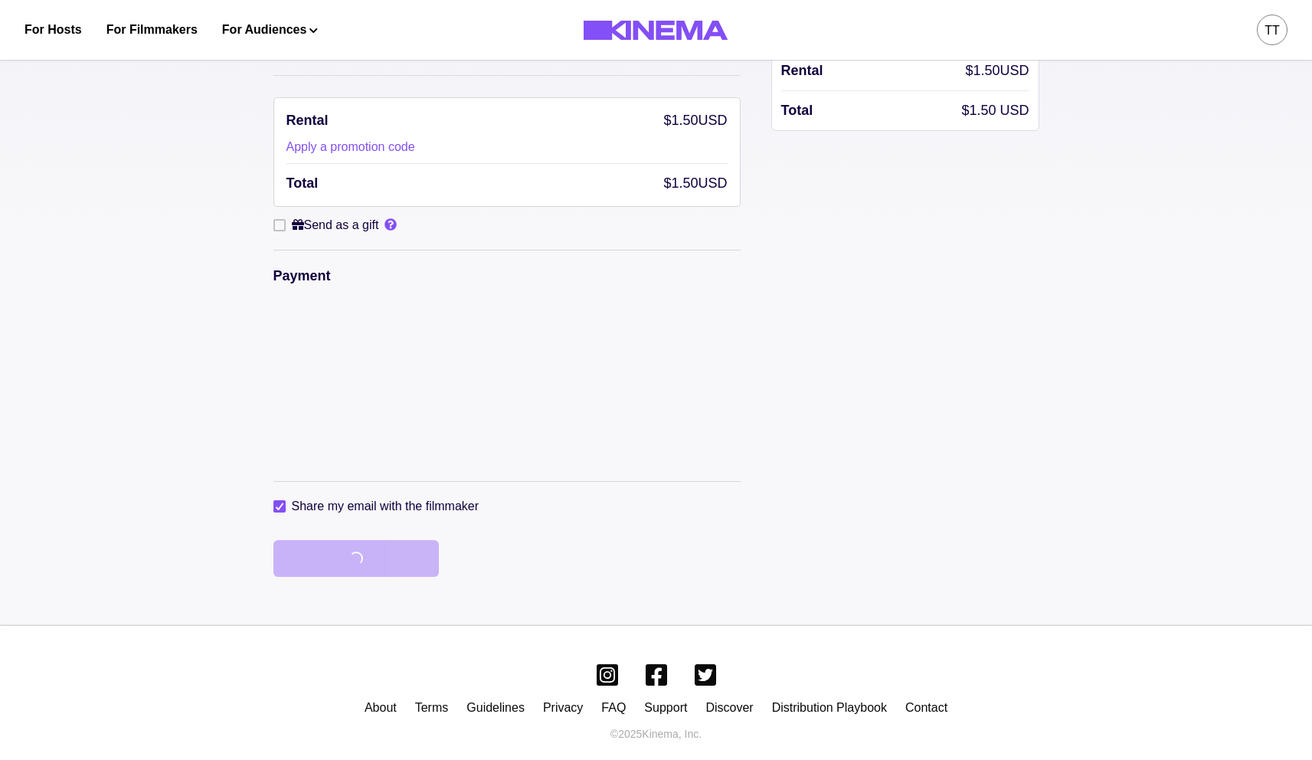
scroll to position [106, 0]
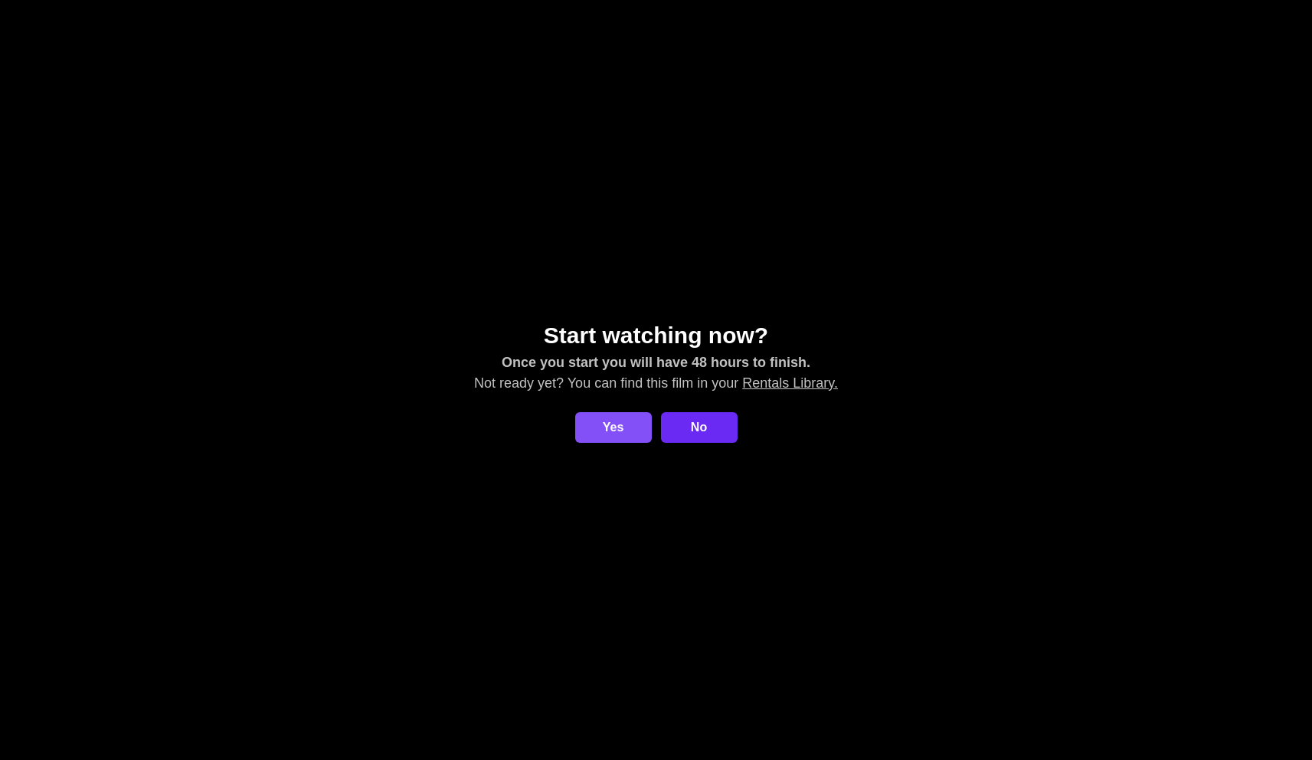
click at [703, 430] on link "No" at bounding box center [699, 427] width 77 height 31
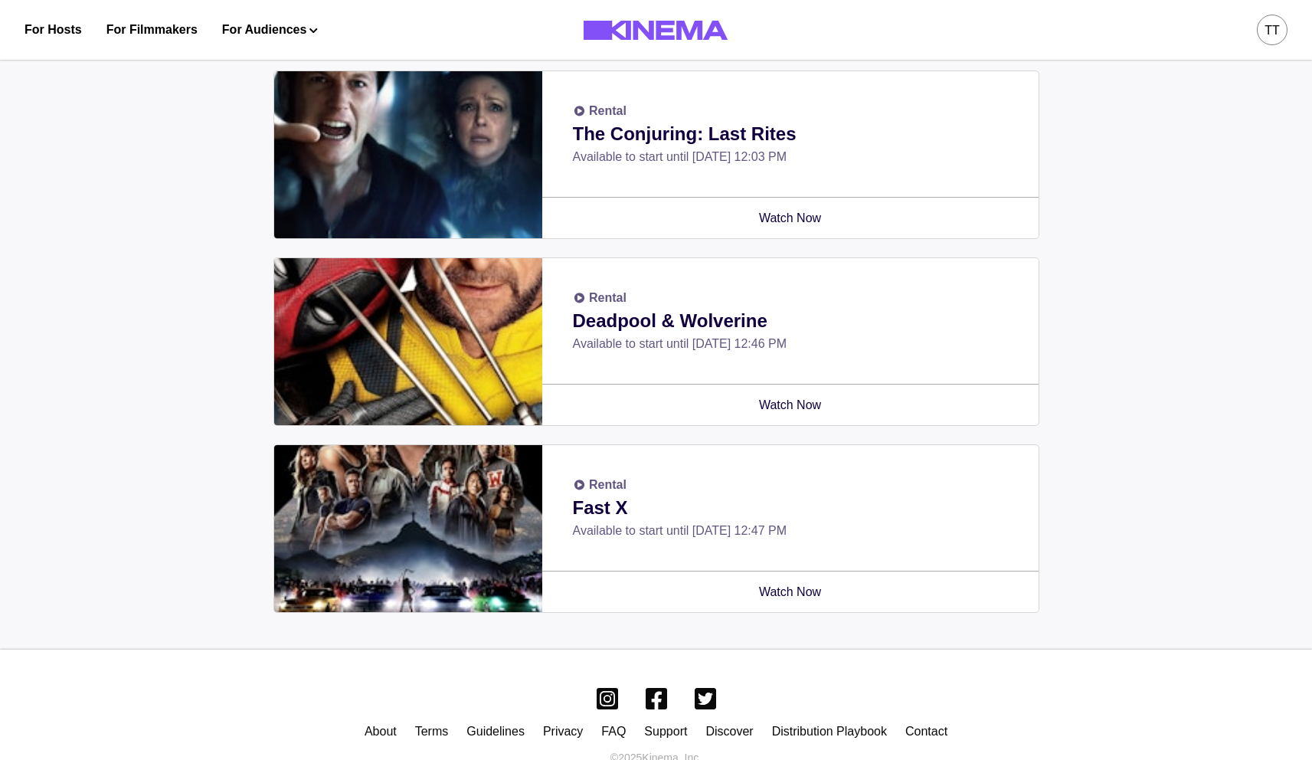
scroll to position [116, 0]
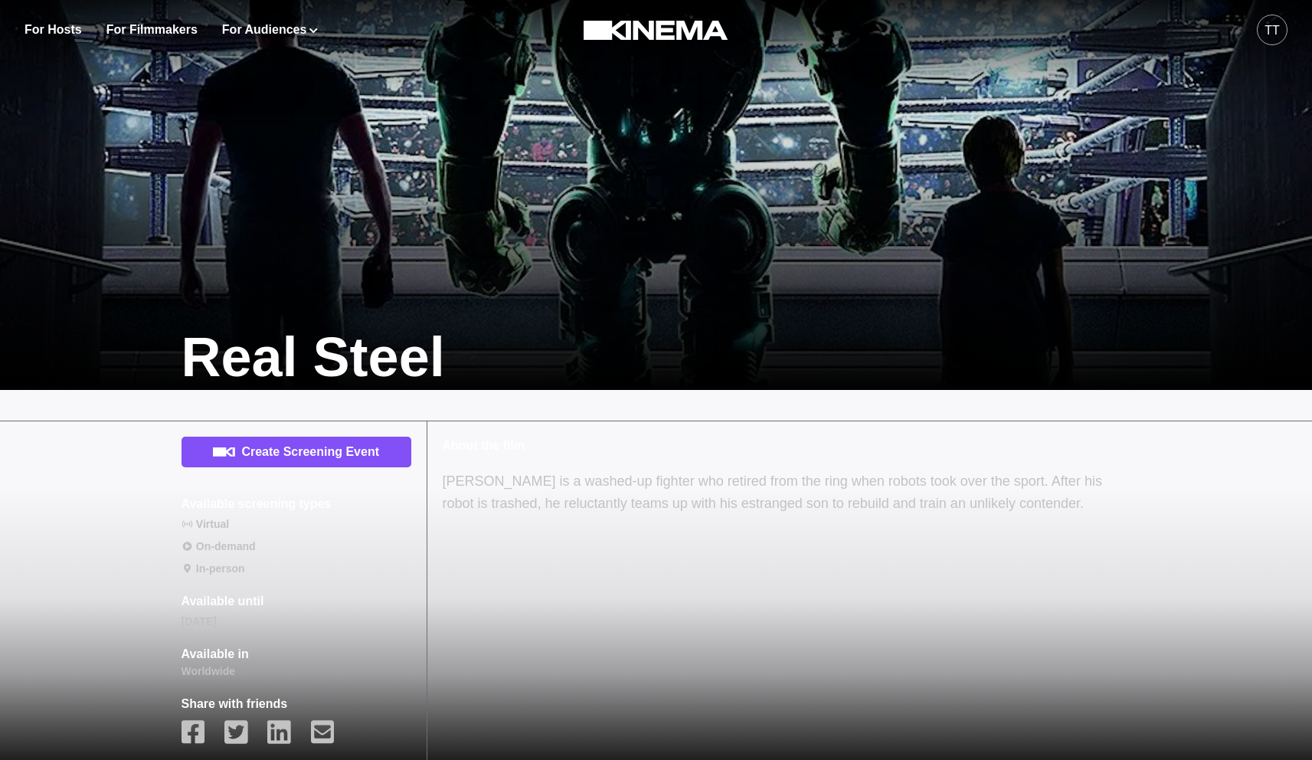
scroll to position [257, 0]
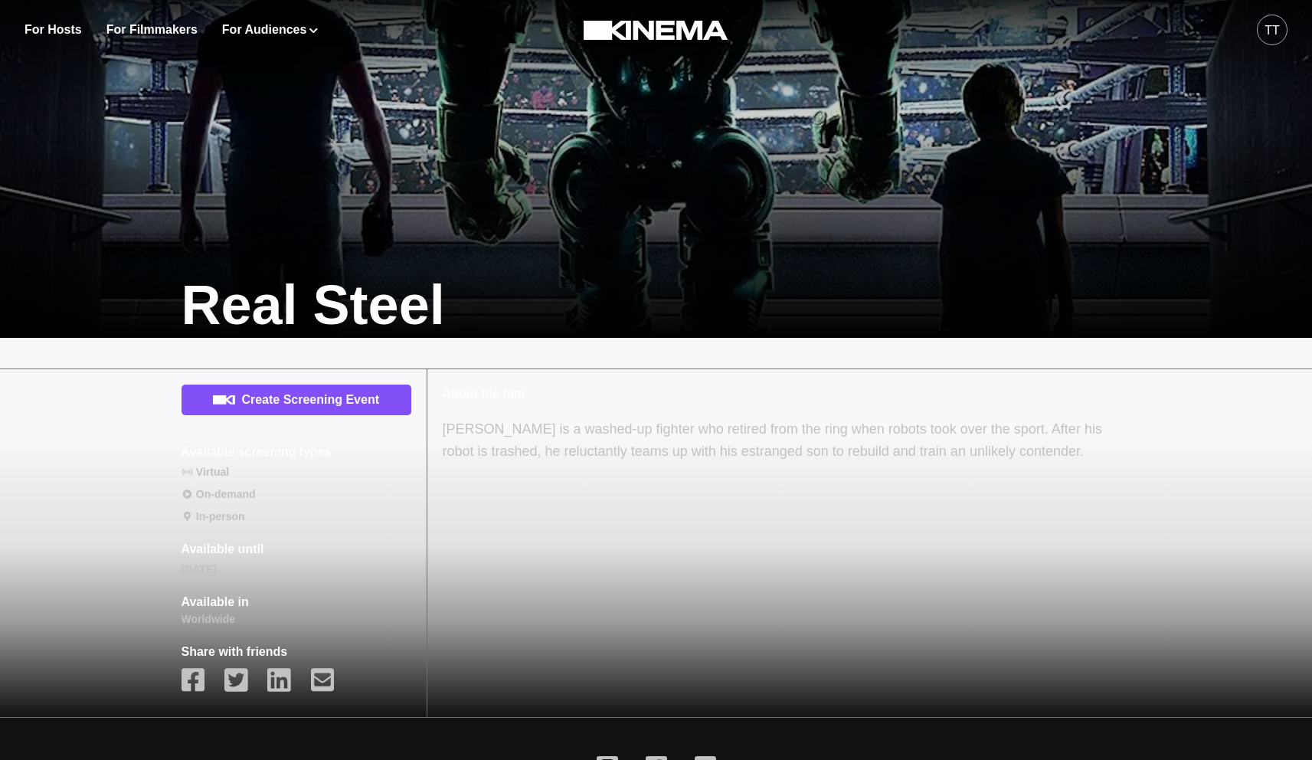
scroll to position [268, 0]
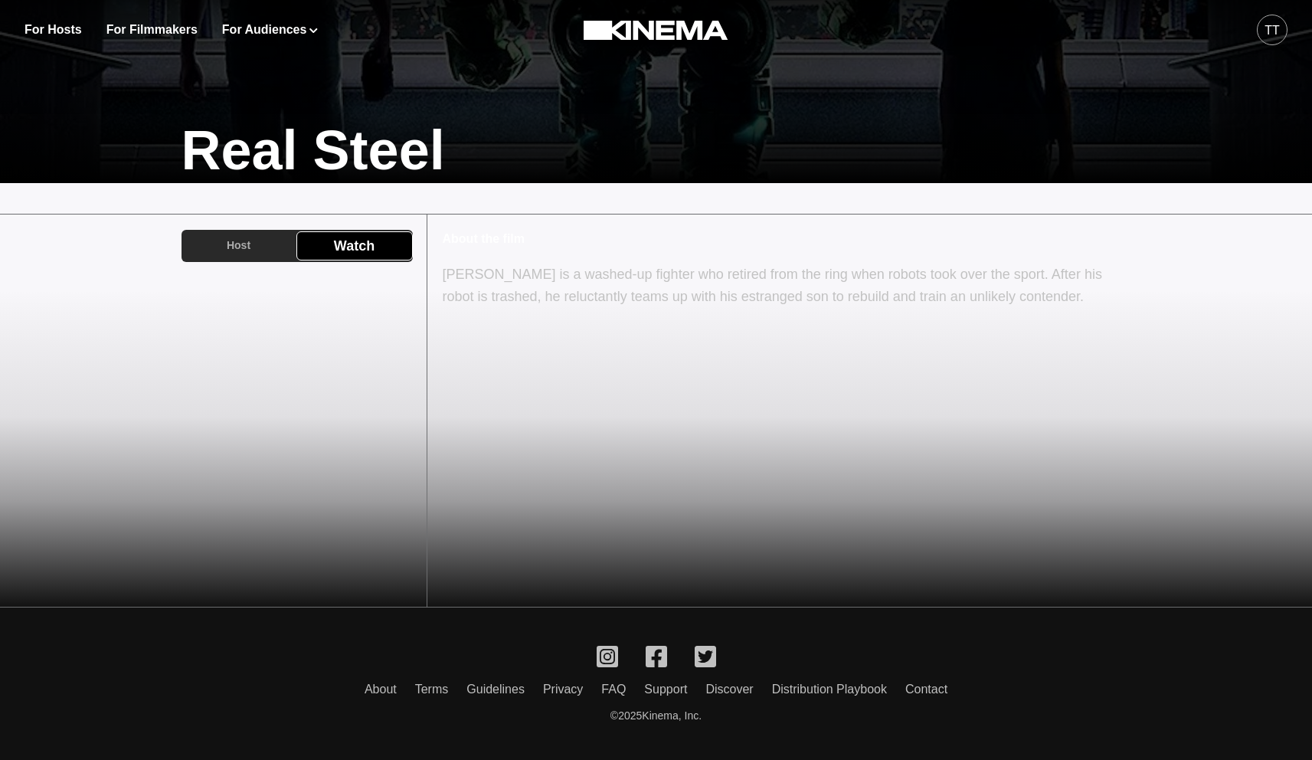
scroll to position [255, 0]
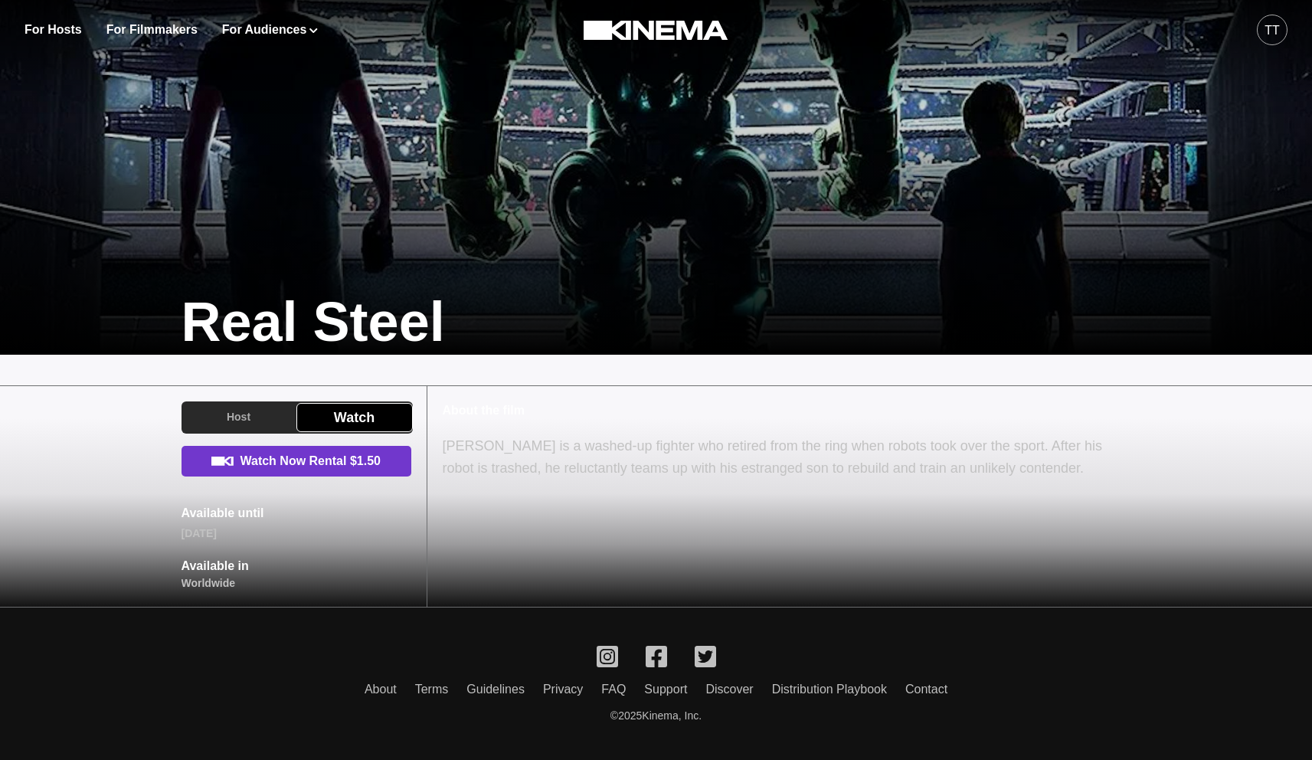
click at [301, 464] on link "Watch Now Rental $1.50" at bounding box center [297, 461] width 230 height 31
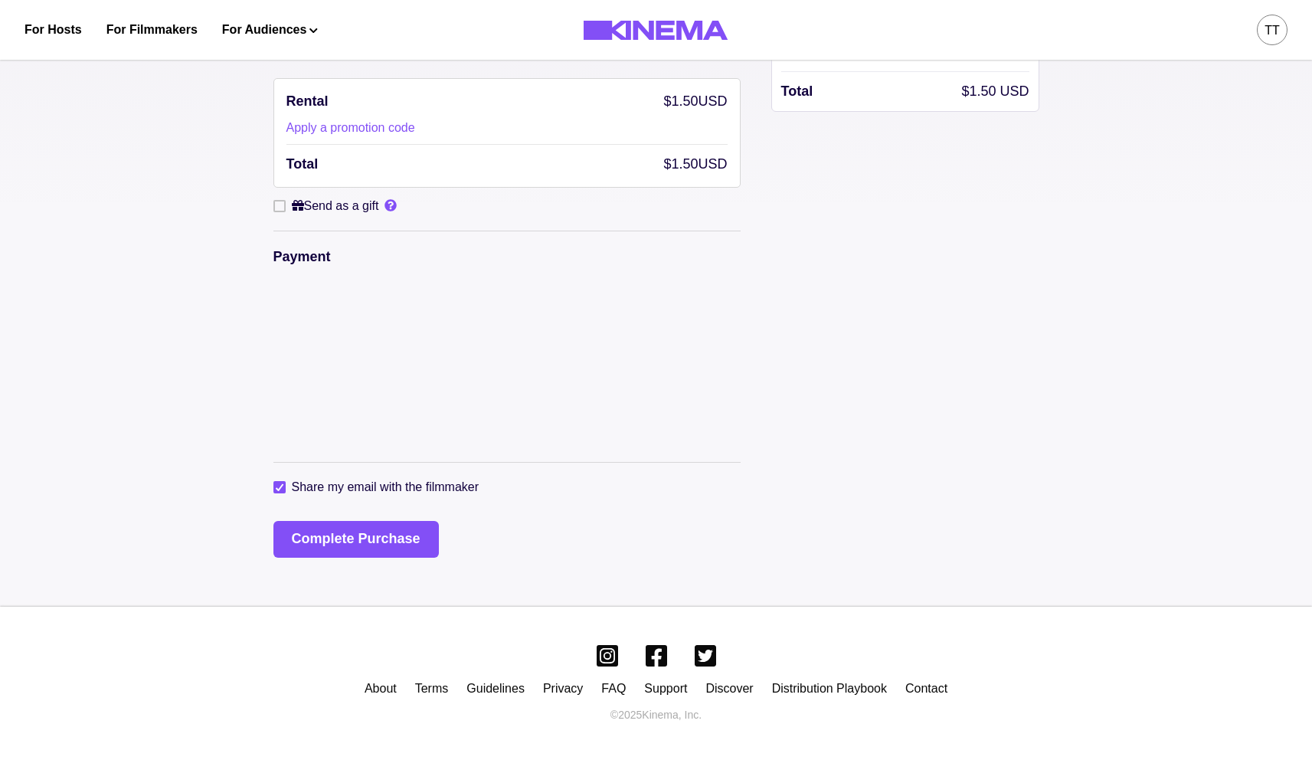
scroll to position [221, 0]
click at [338, 532] on button "Complete Purchase" at bounding box center [355, 539] width 165 height 37
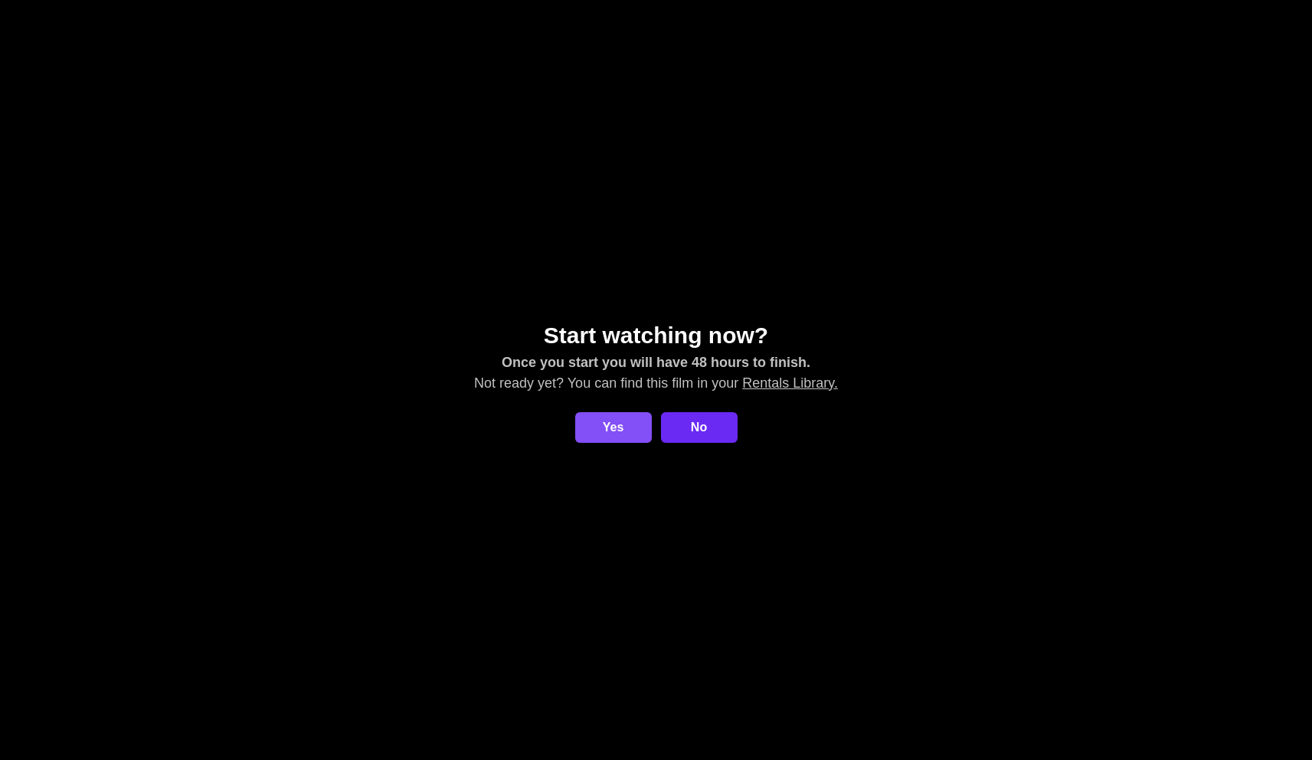
click at [712, 437] on link "No" at bounding box center [699, 427] width 77 height 31
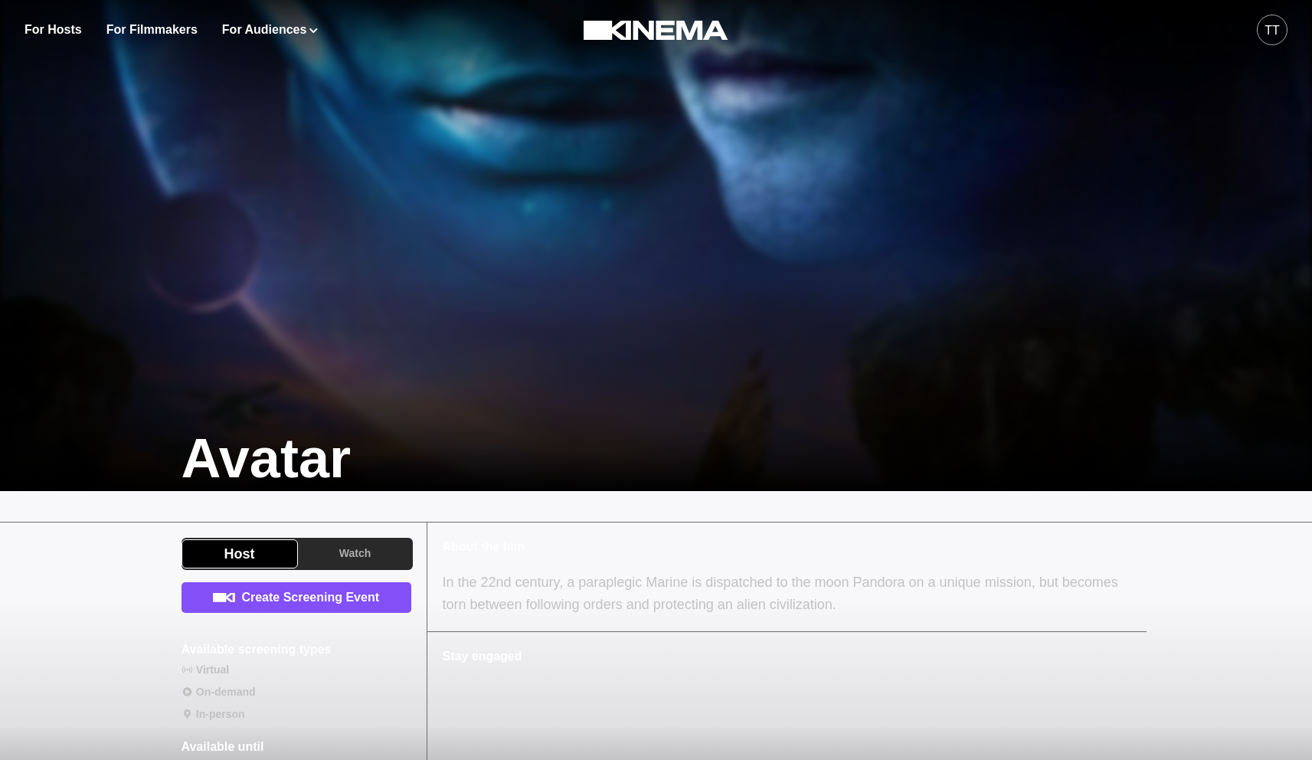
scroll to position [123, 0]
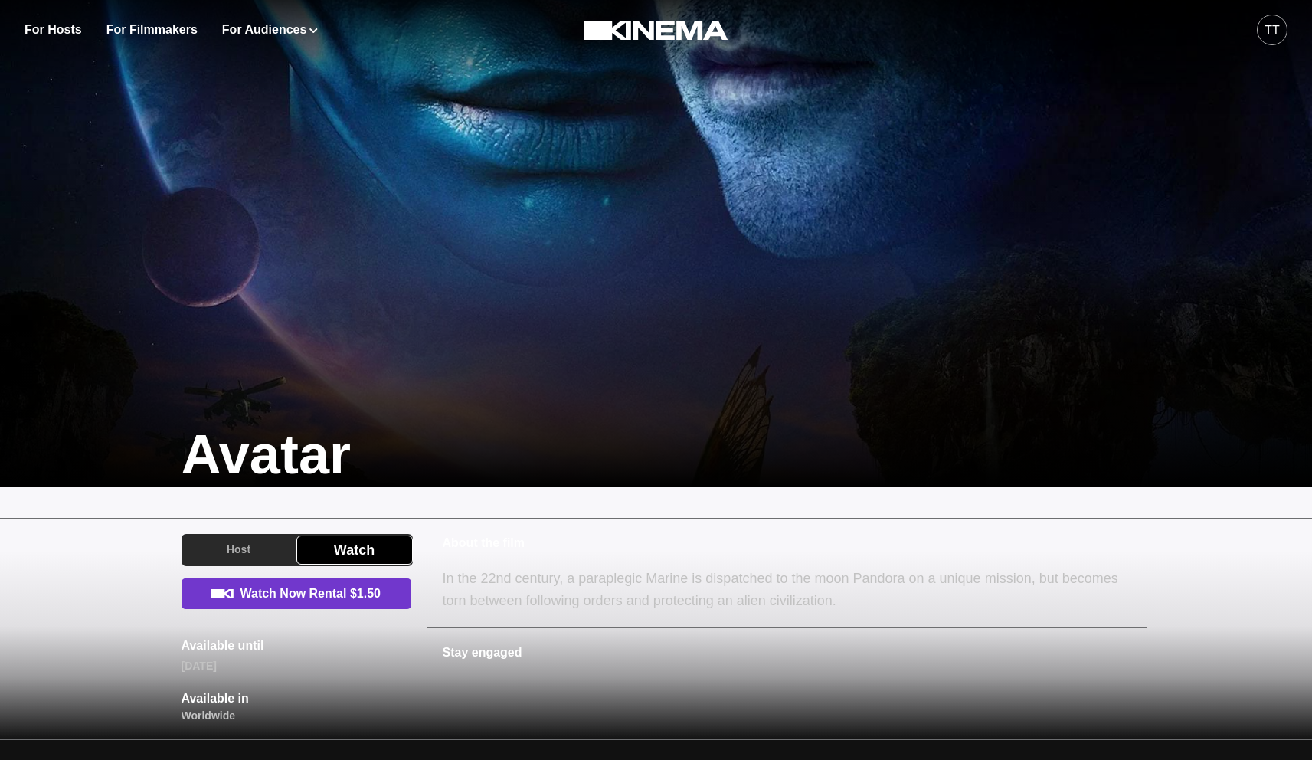
click at [323, 591] on link "Watch Now Rental $1.50" at bounding box center [297, 593] width 230 height 31
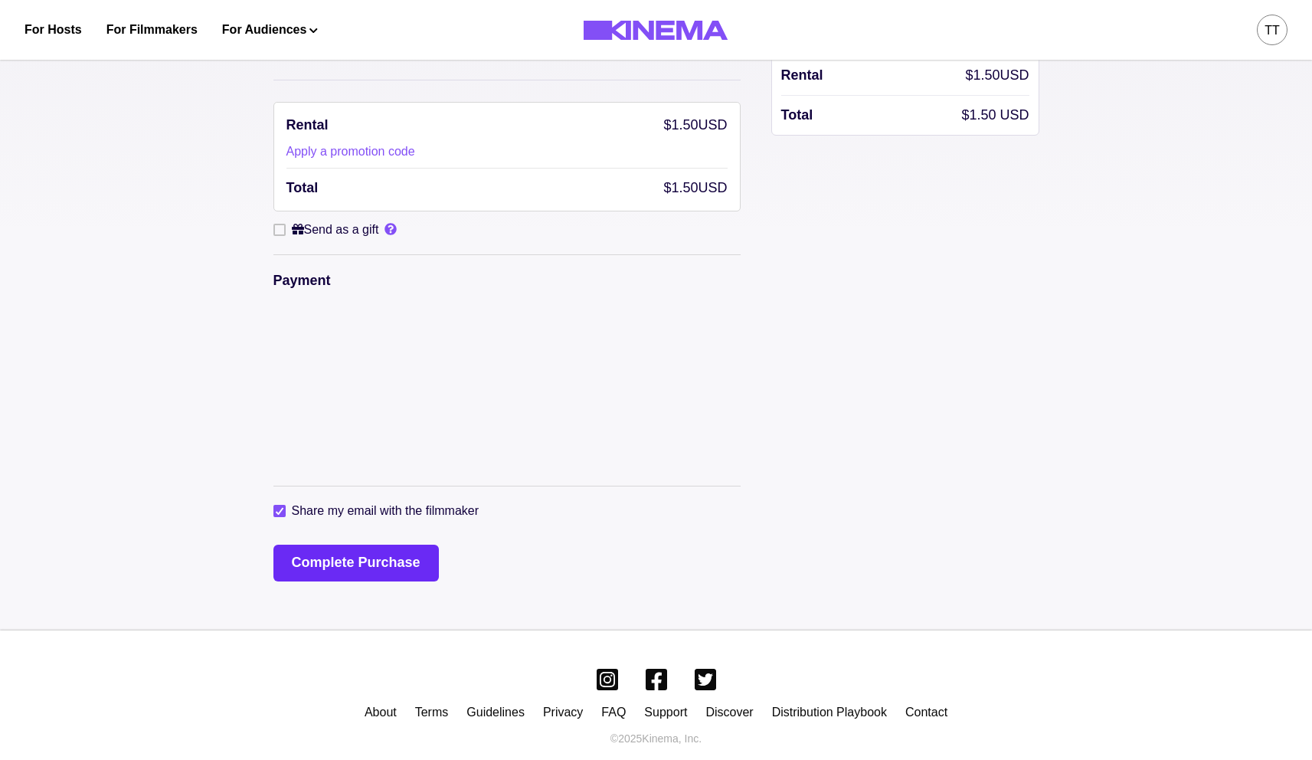
scroll to position [221, 0]
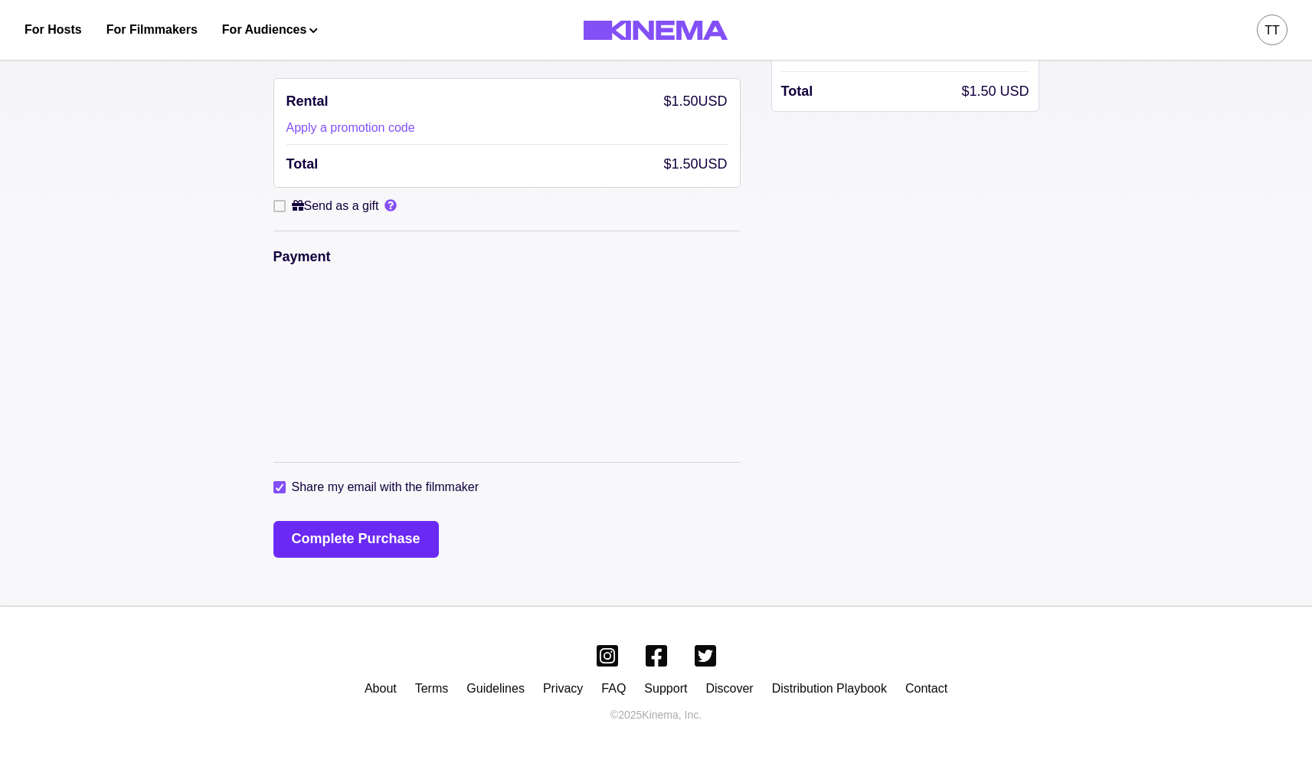
click at [336, 551] on button "Complete Purchase" at bounding box center [355, 539] width 165 height 37
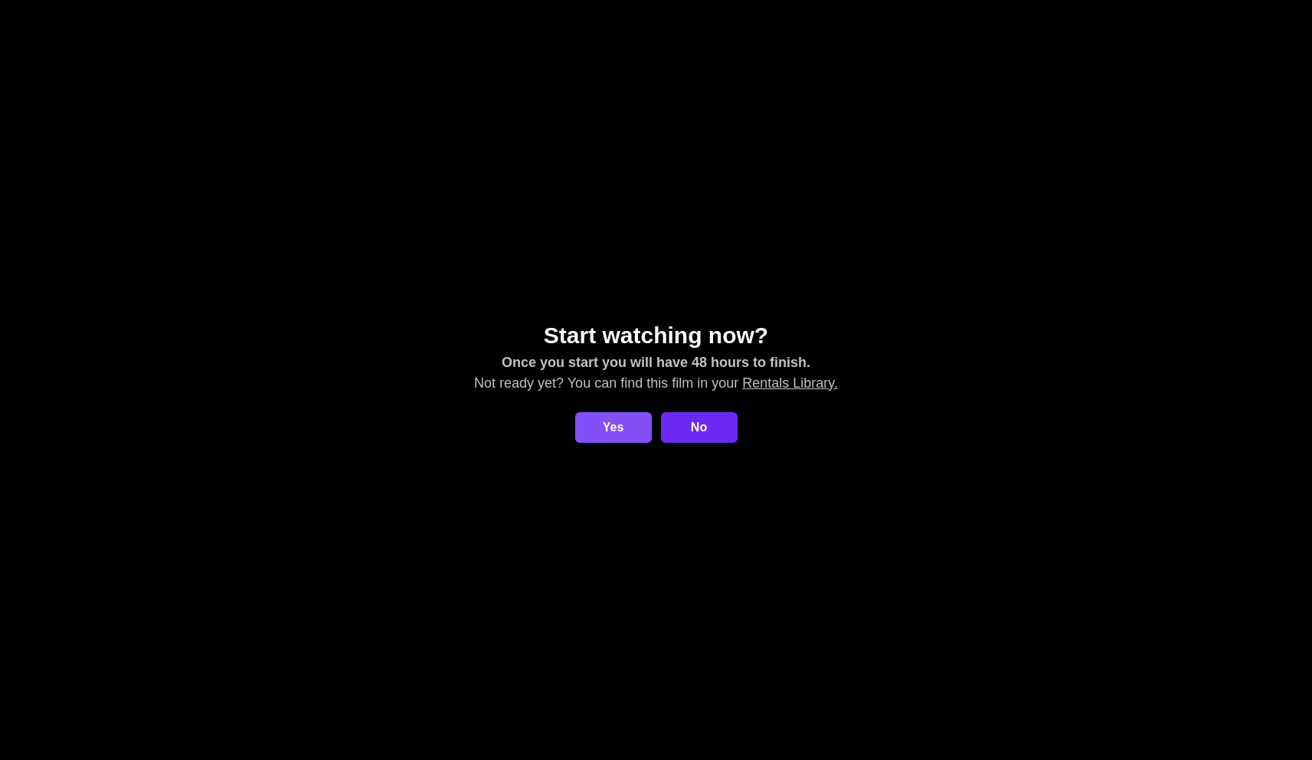
click at [719, 428] on link "No" at bounding box center [699, 427] width 77 height 31
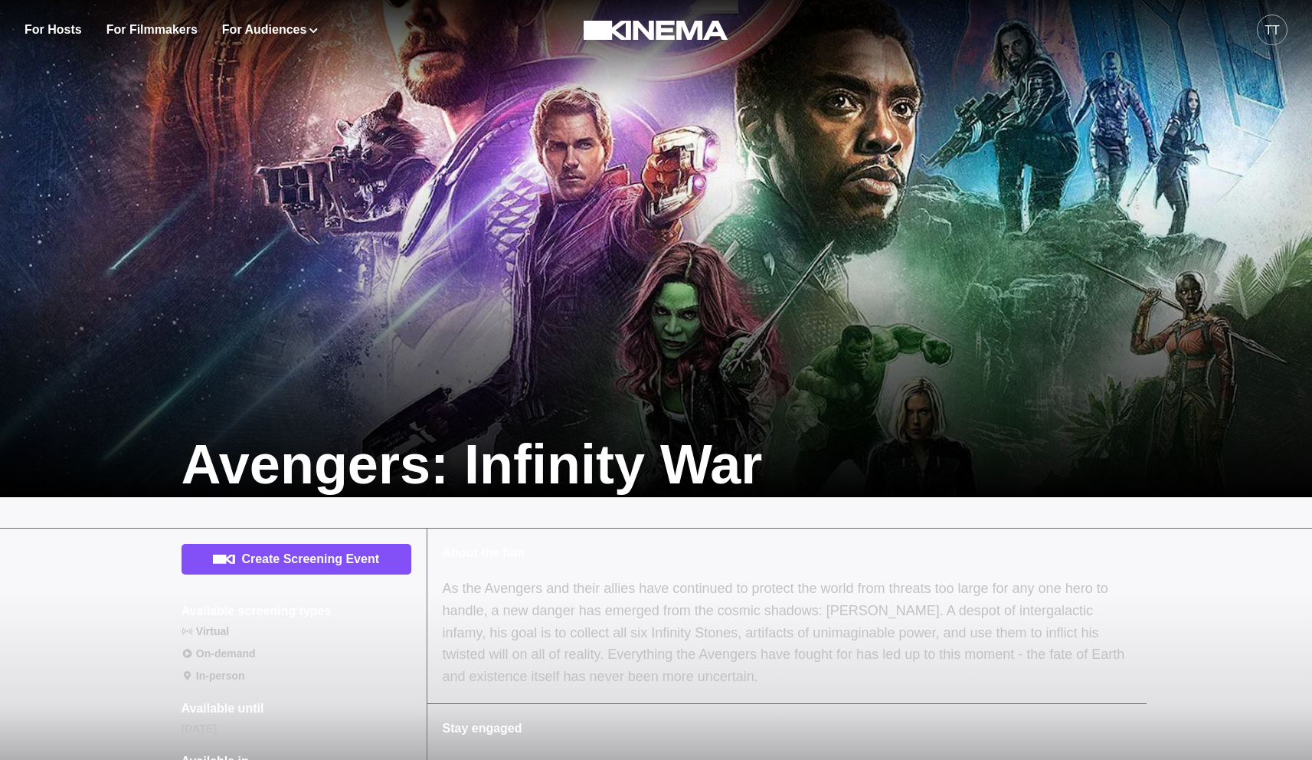
scroll to position [296, 0]
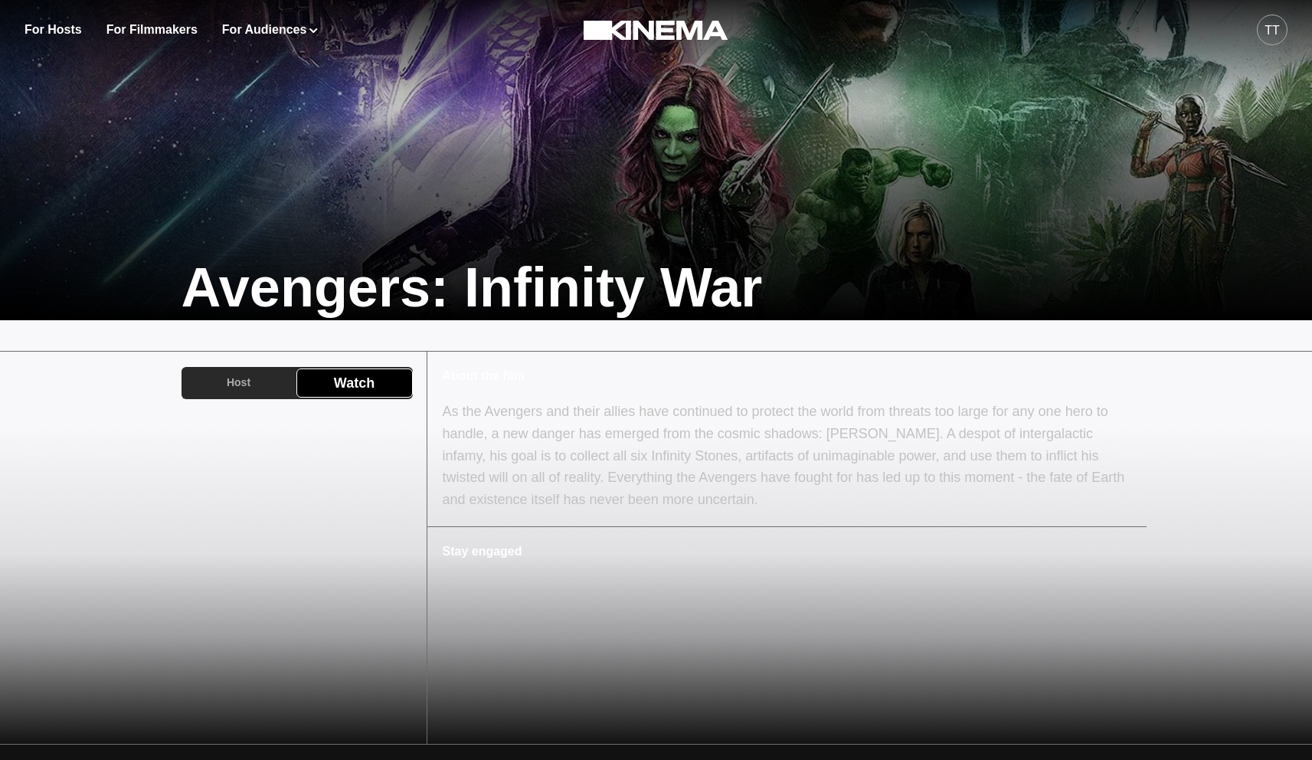
scroll to position [274, 0]
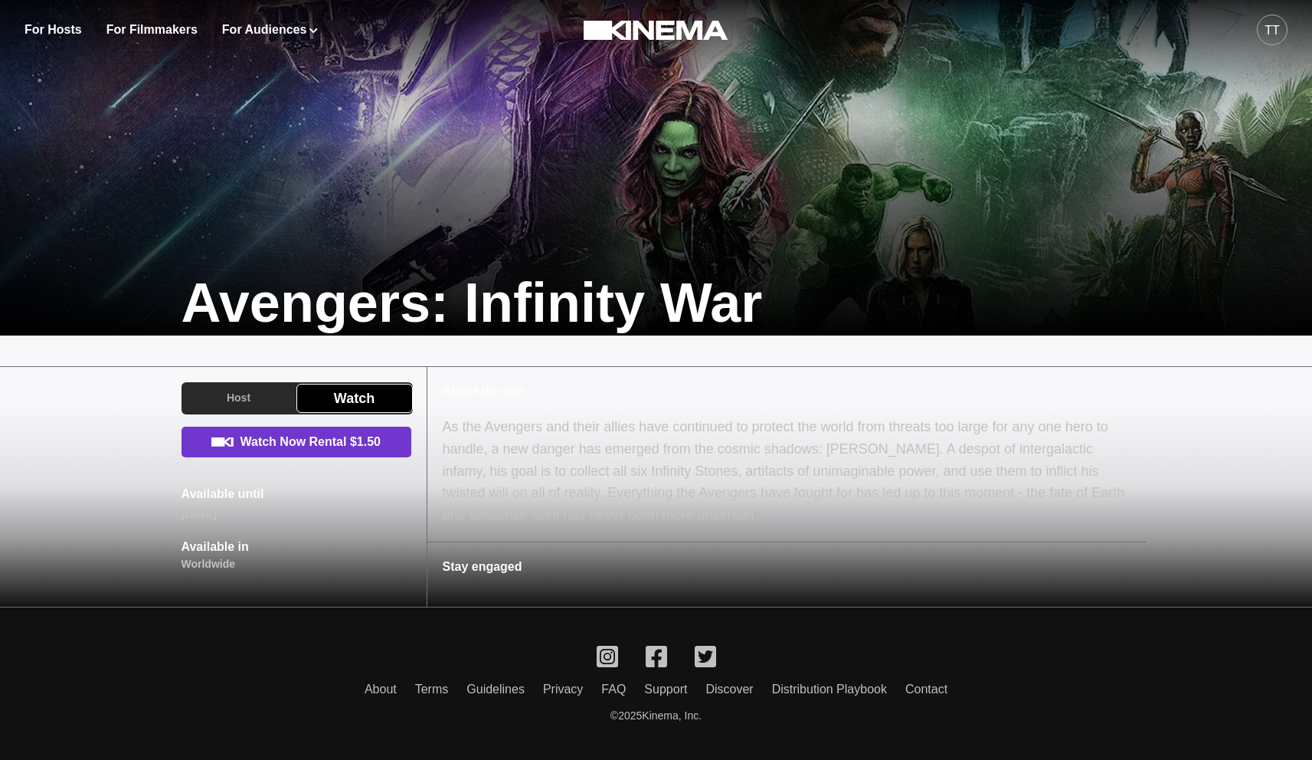
click at [280, 444] on link "Watch Now Rental $1.50" at bounding box center [297, 442] width 230 height 31
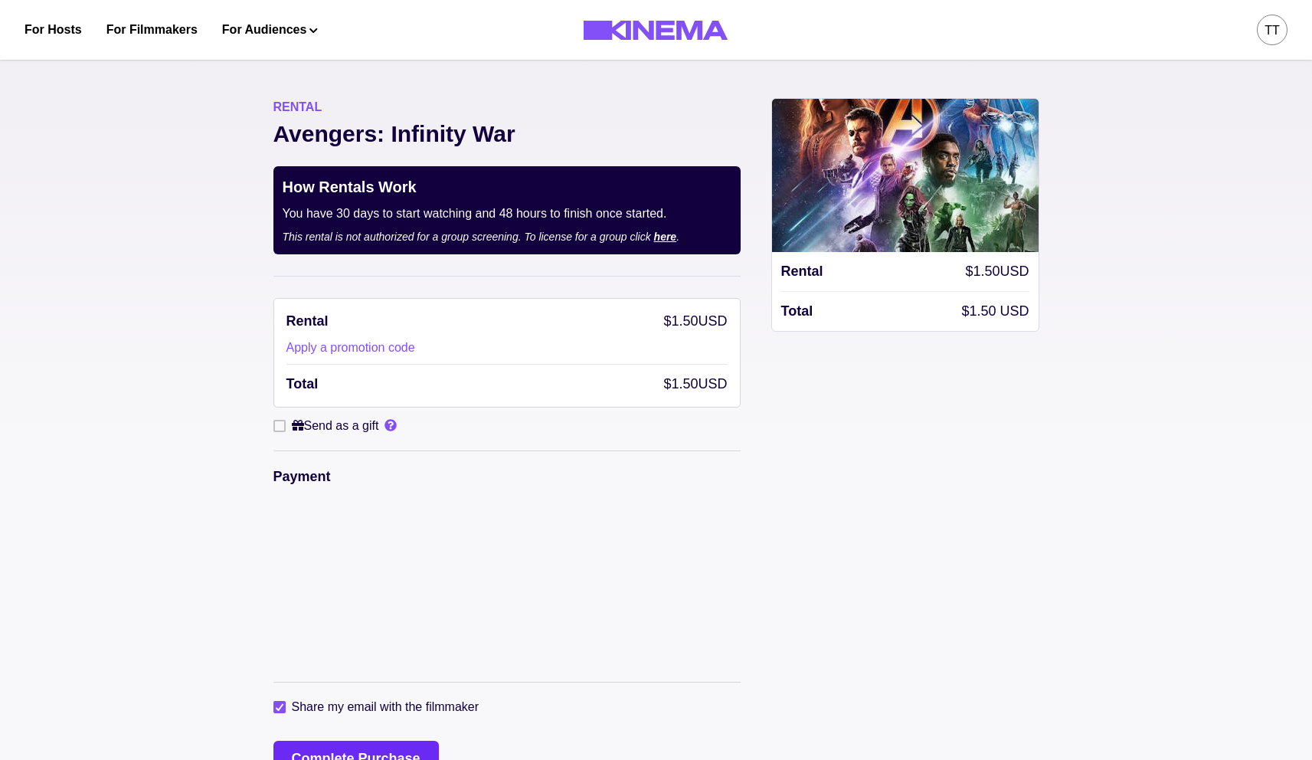
click at [333, 751] on button "Complete Purchase" at bounding box center [355, 759] width 165 height 37
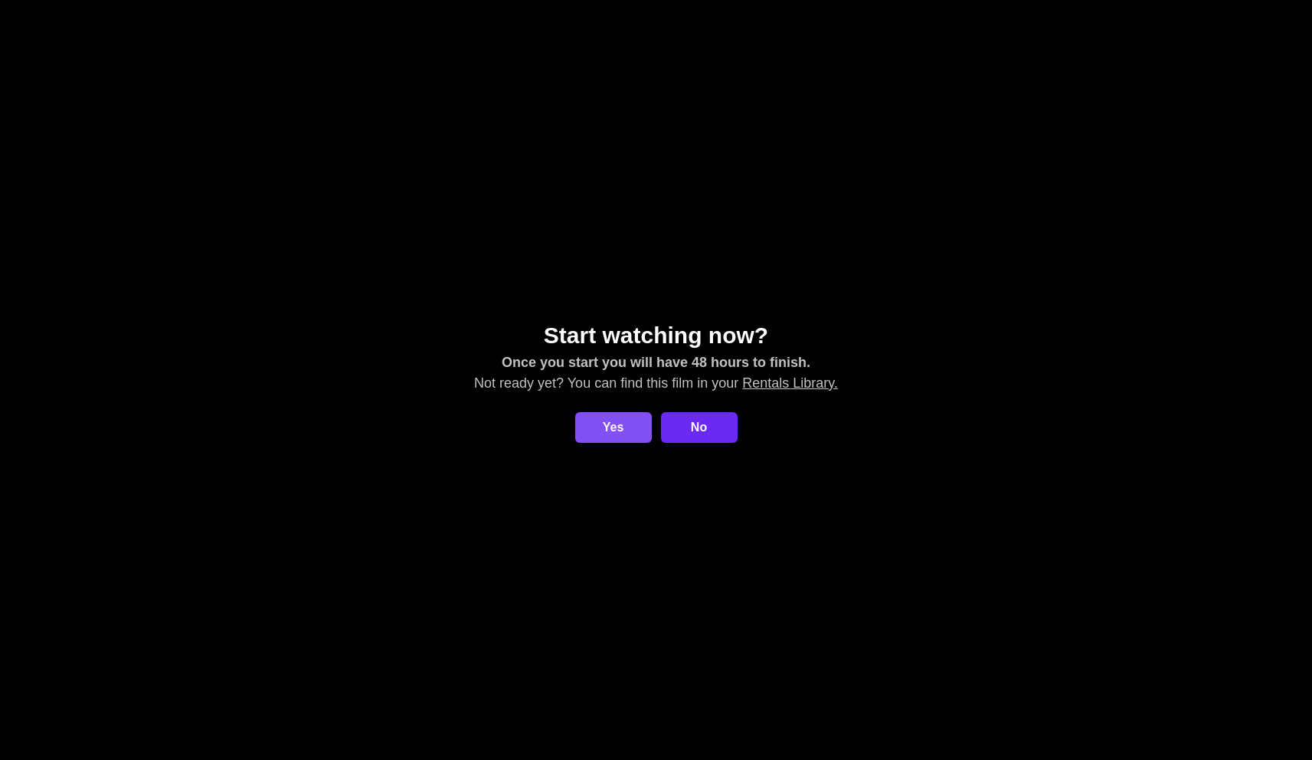
click at [725, 434] on link "No" at bounding box center [699, 427] width 77 height 31
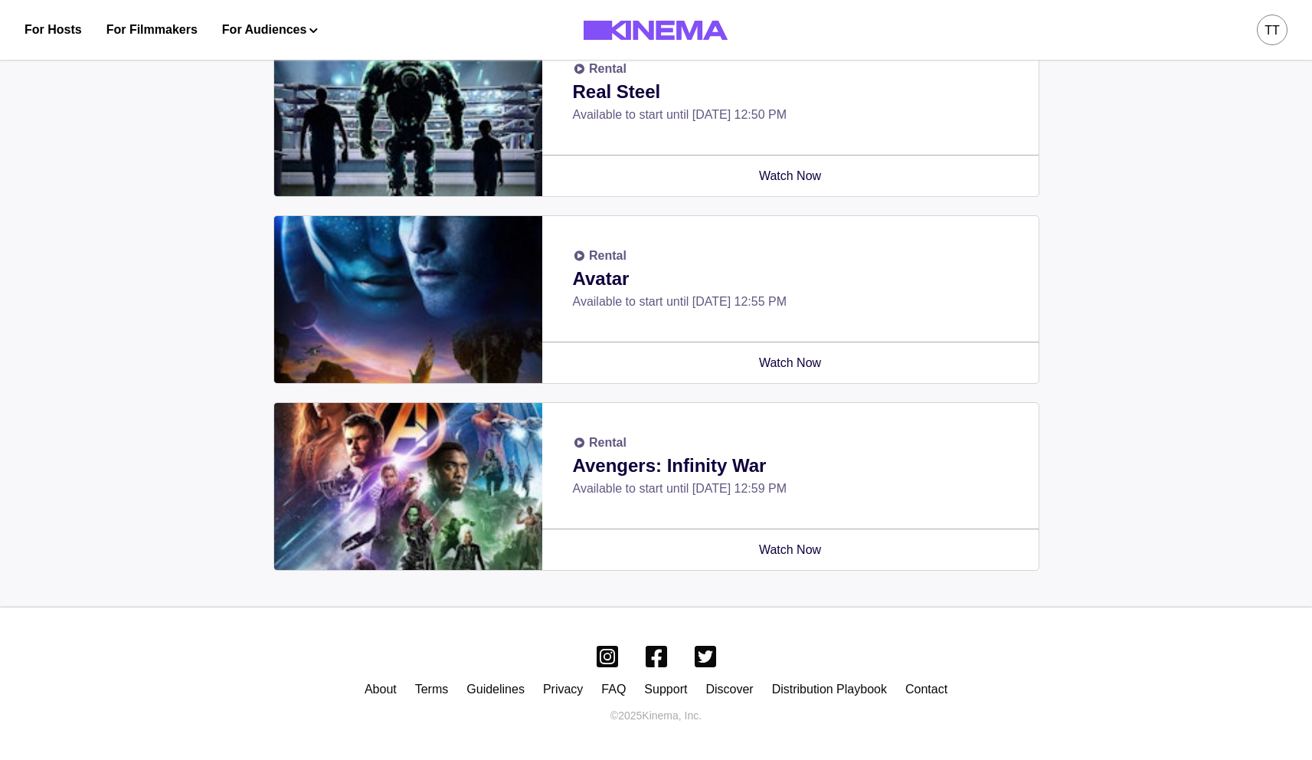
scroll to position [677, 0]
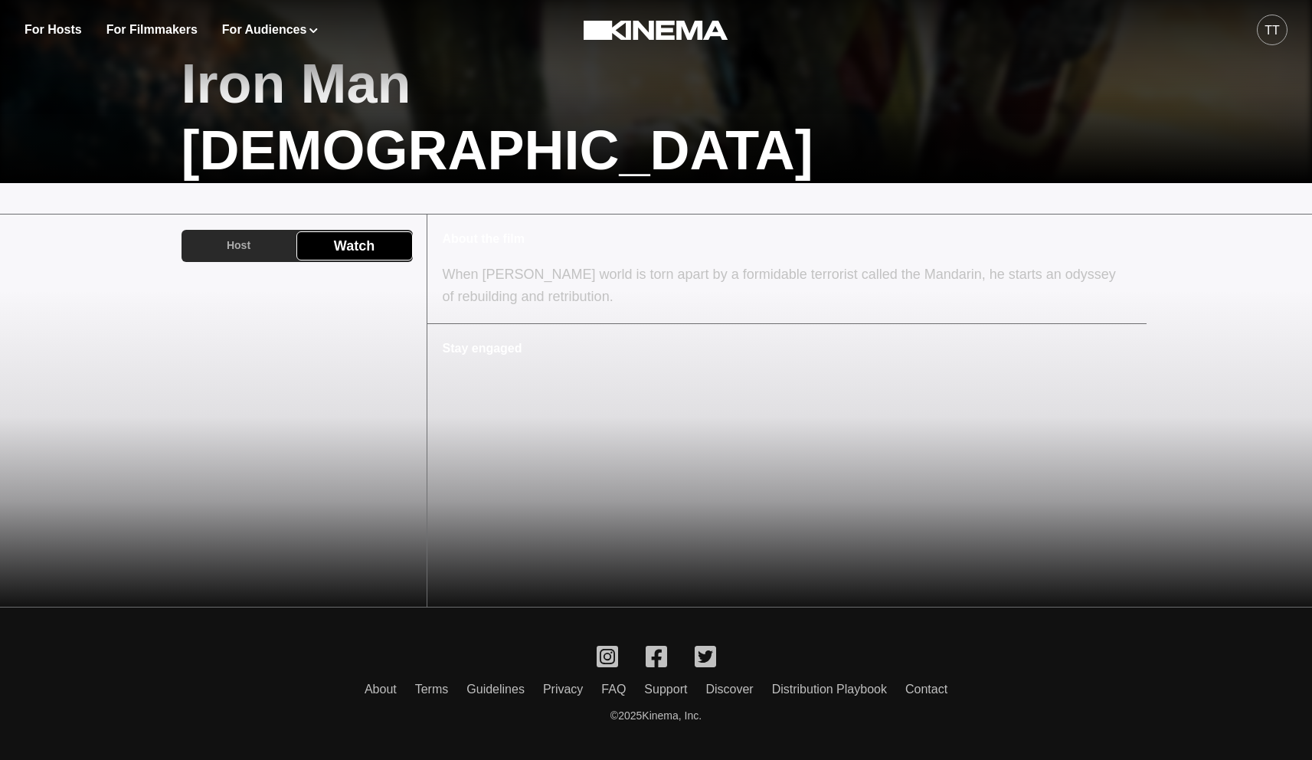
scroll to position [255, 0]
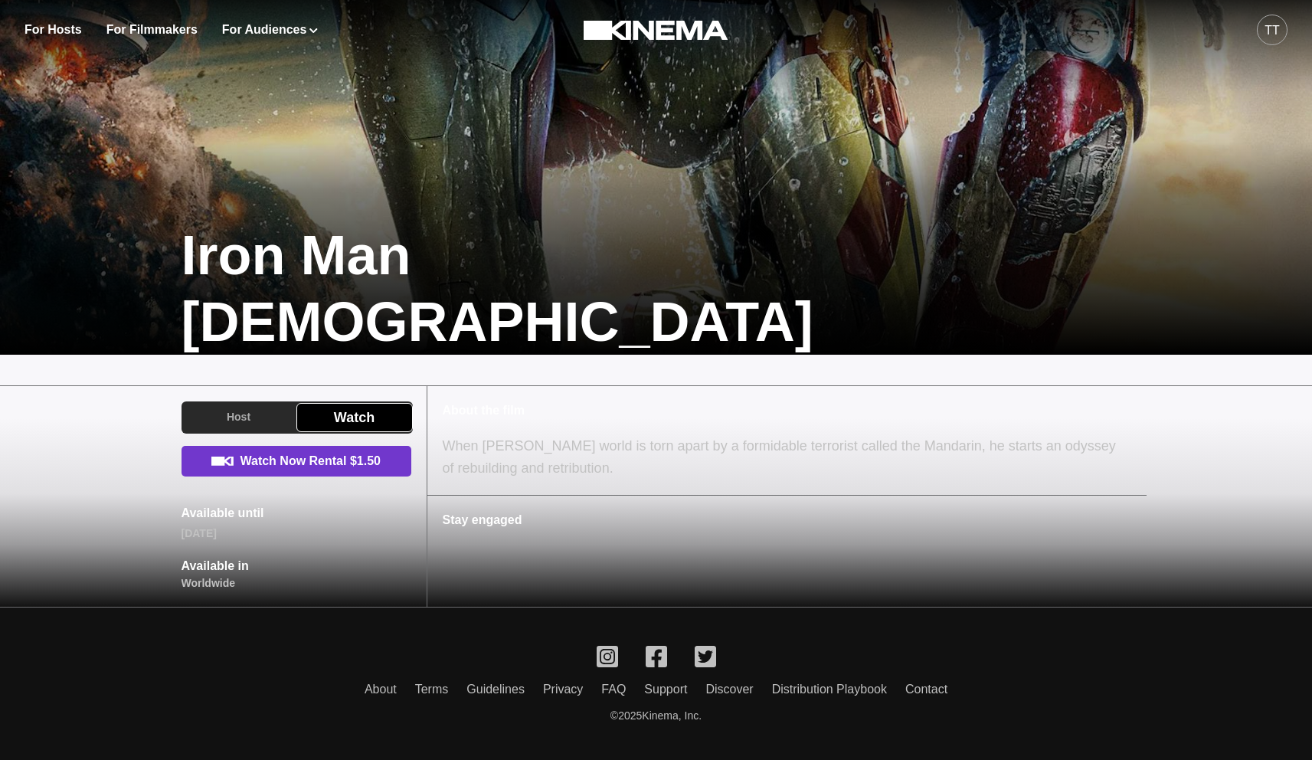
click at [294, 464] on link "Watch Now Rental $1.50" at bounding box center [297, 461] width 230 height 31
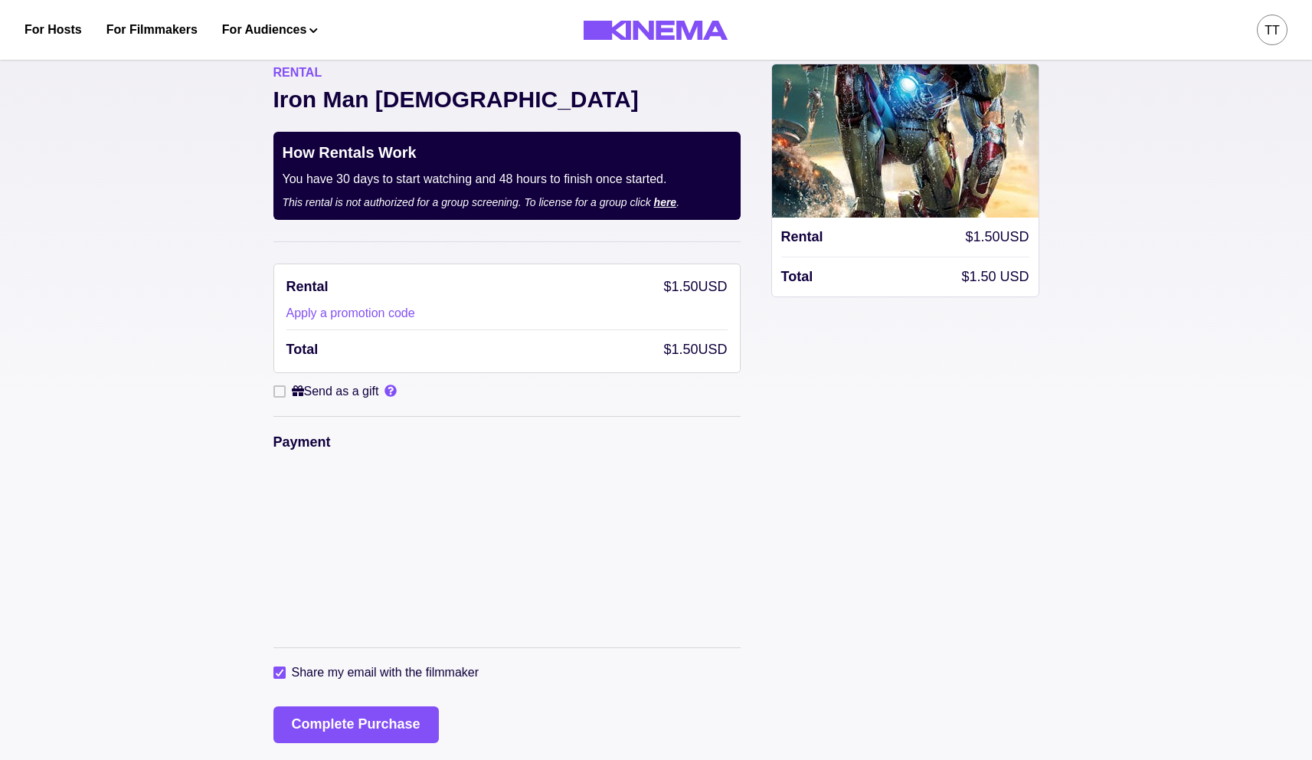
scroll to position [135, 0]
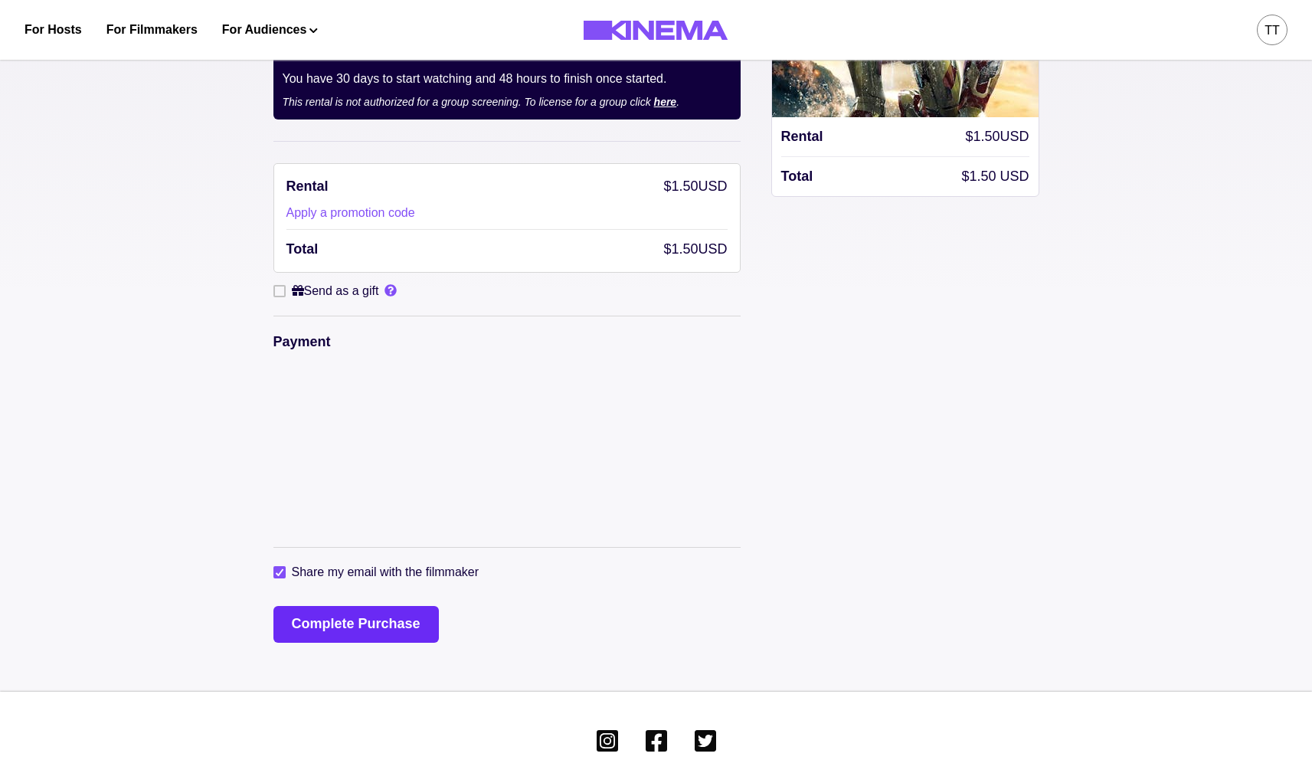
click at [349, 631] on button "Complete Purchase" at bounding box center [355, 624] width 165 height 37
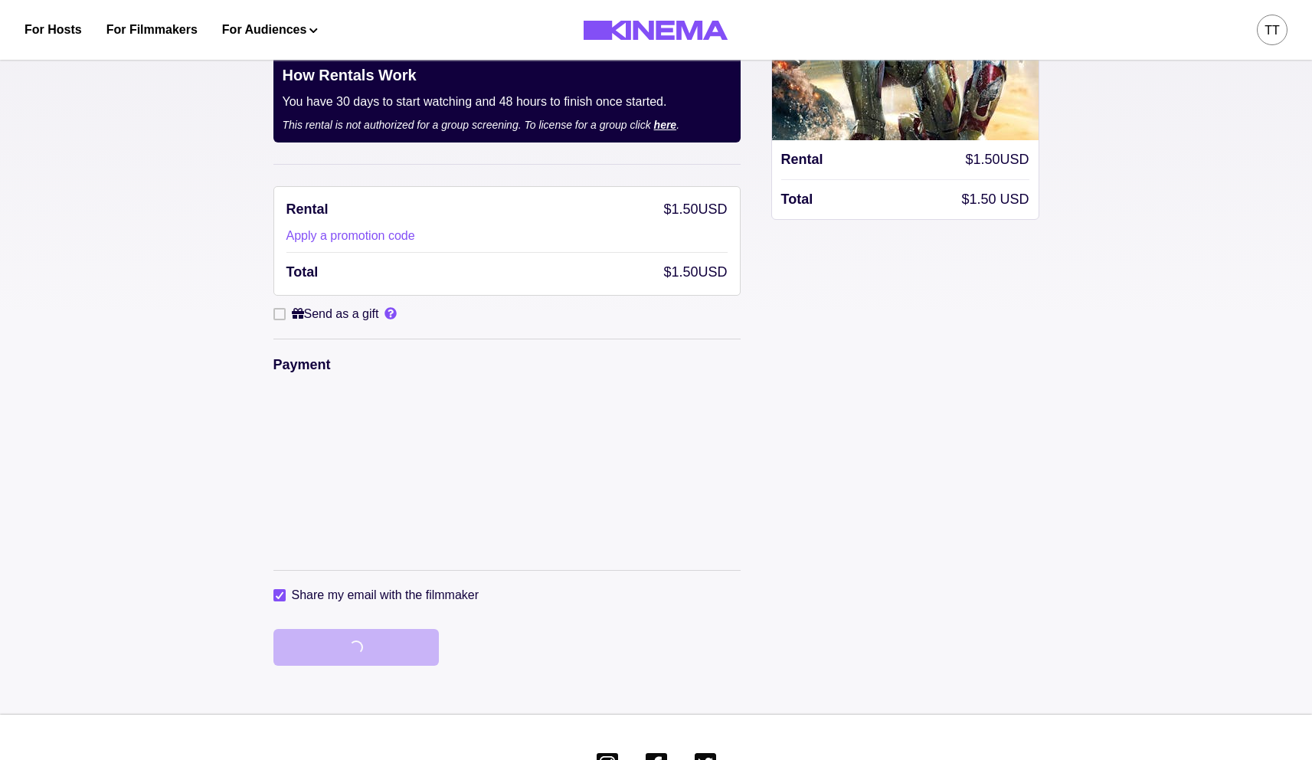
scroll to position [0, 0]
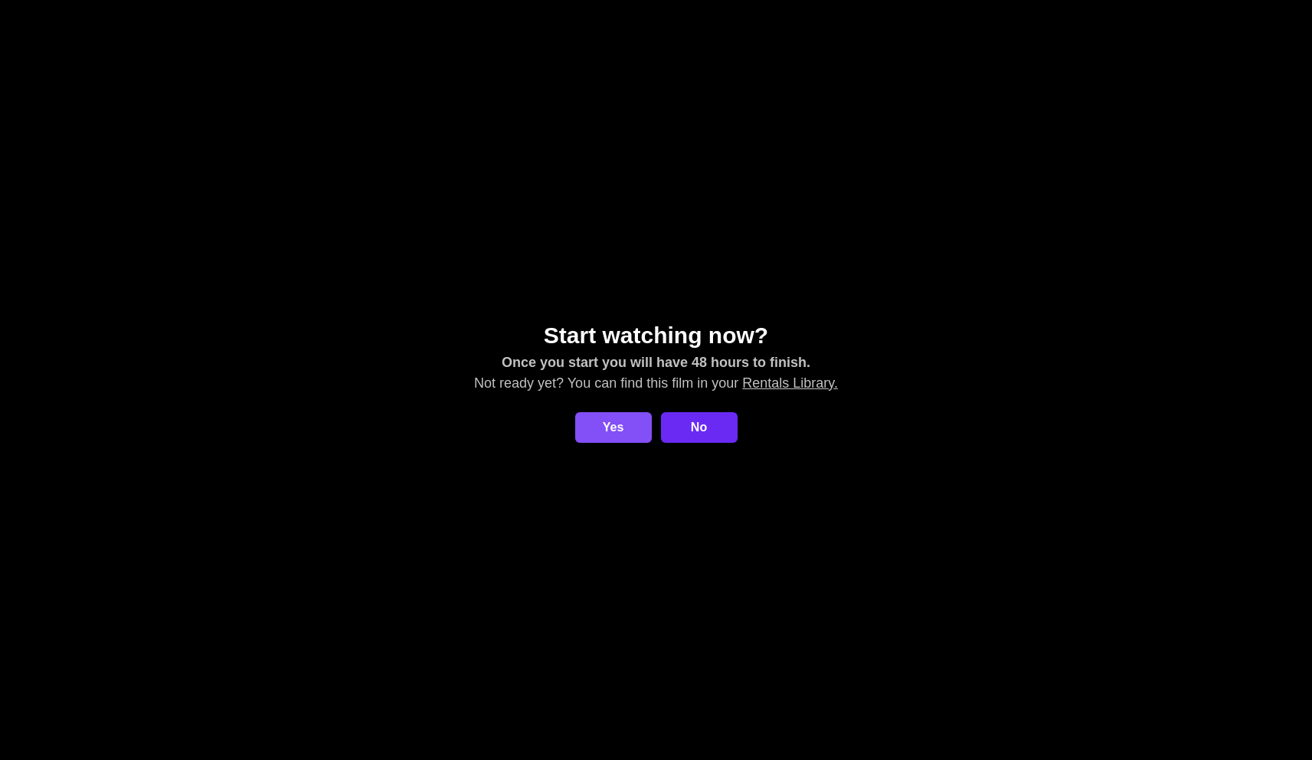
click at [689, 421] on link "No" at bounding box center [699, 427] width 77 height 31
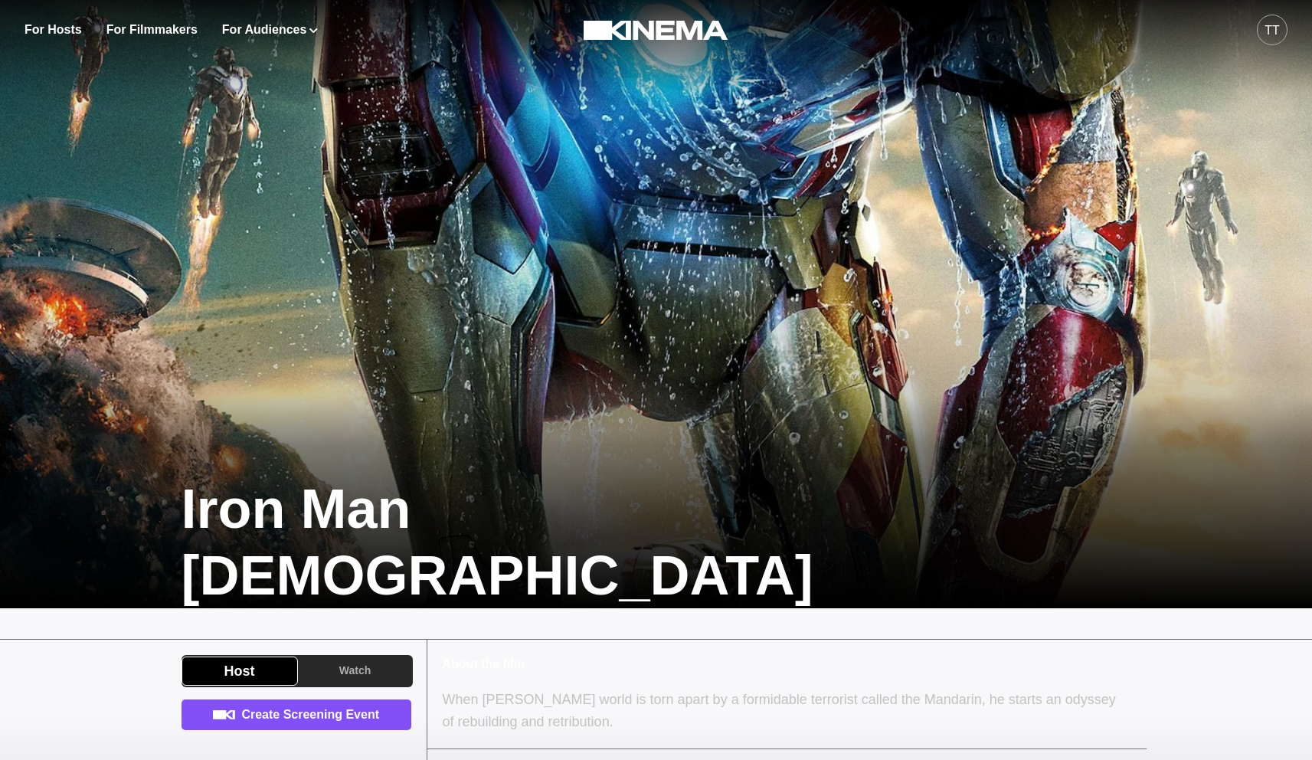
scroll to position [3, 0]
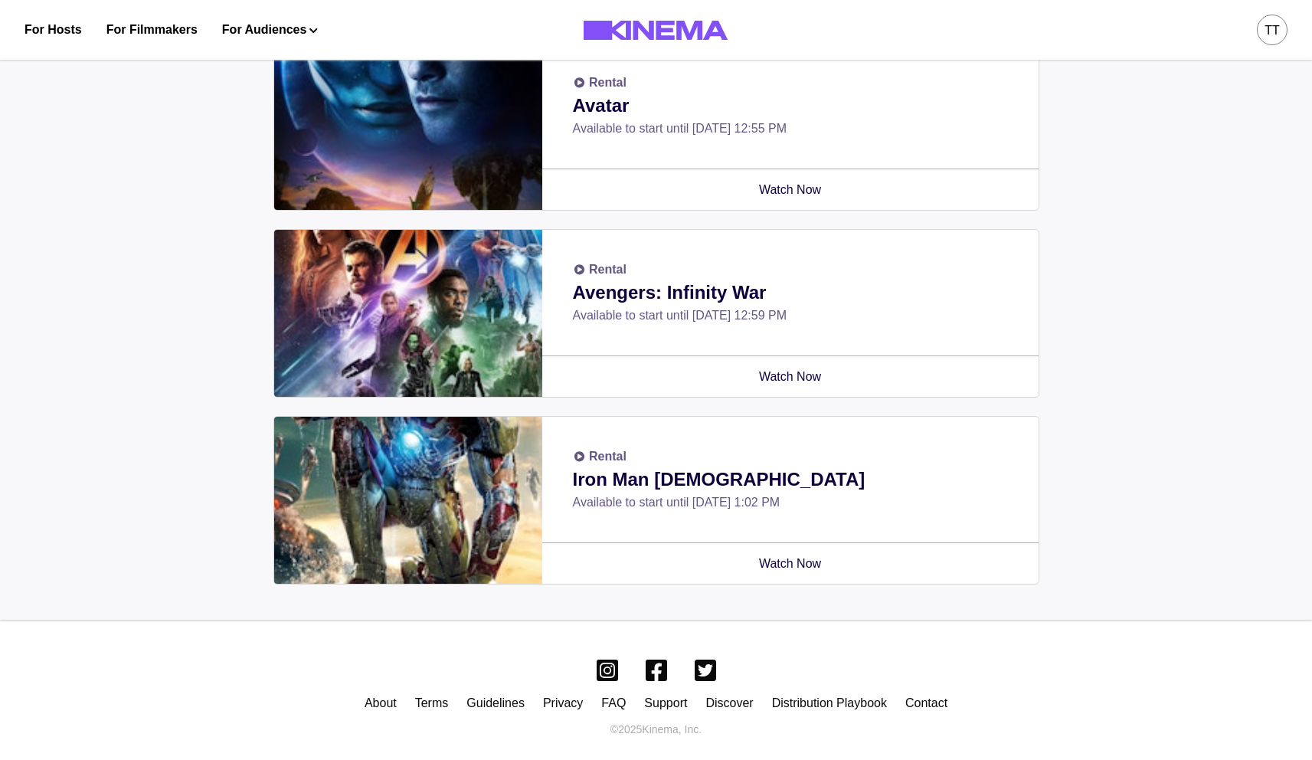
scroll to position [864, 0]
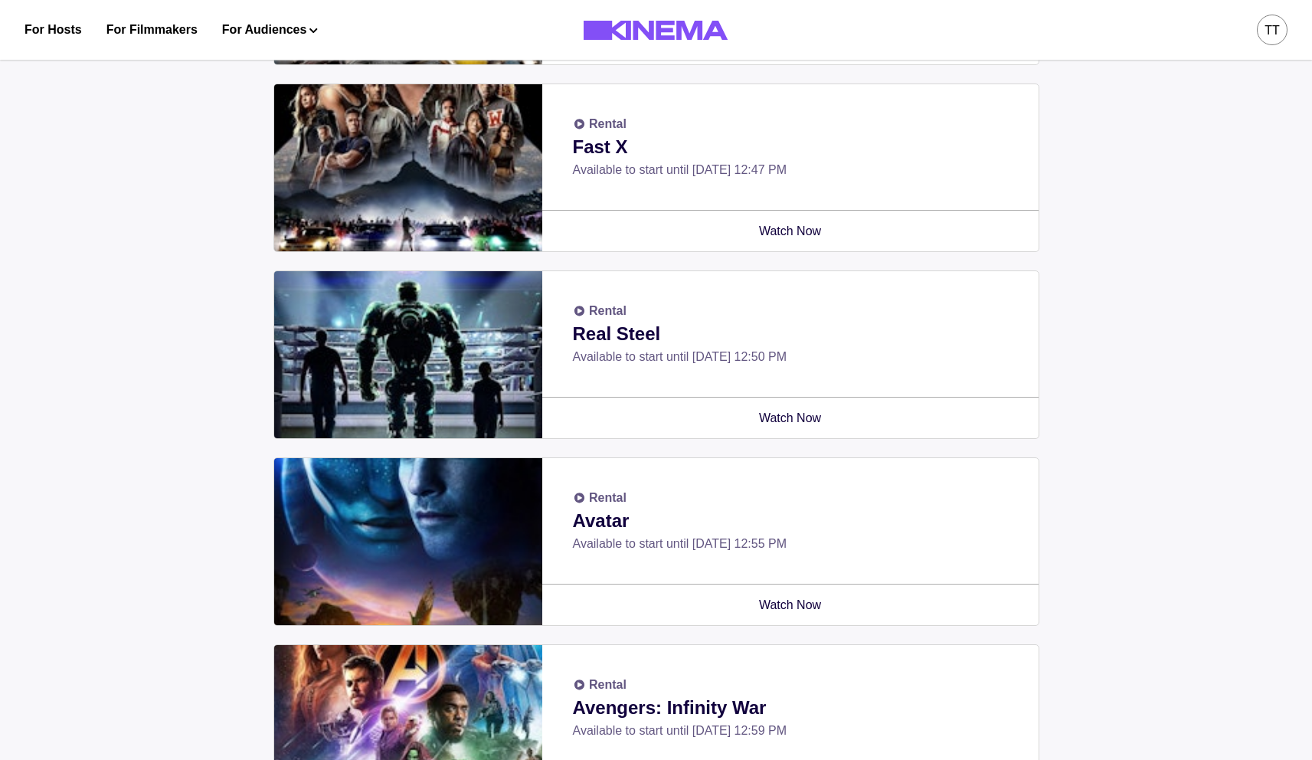
scroll to position [475, 0]
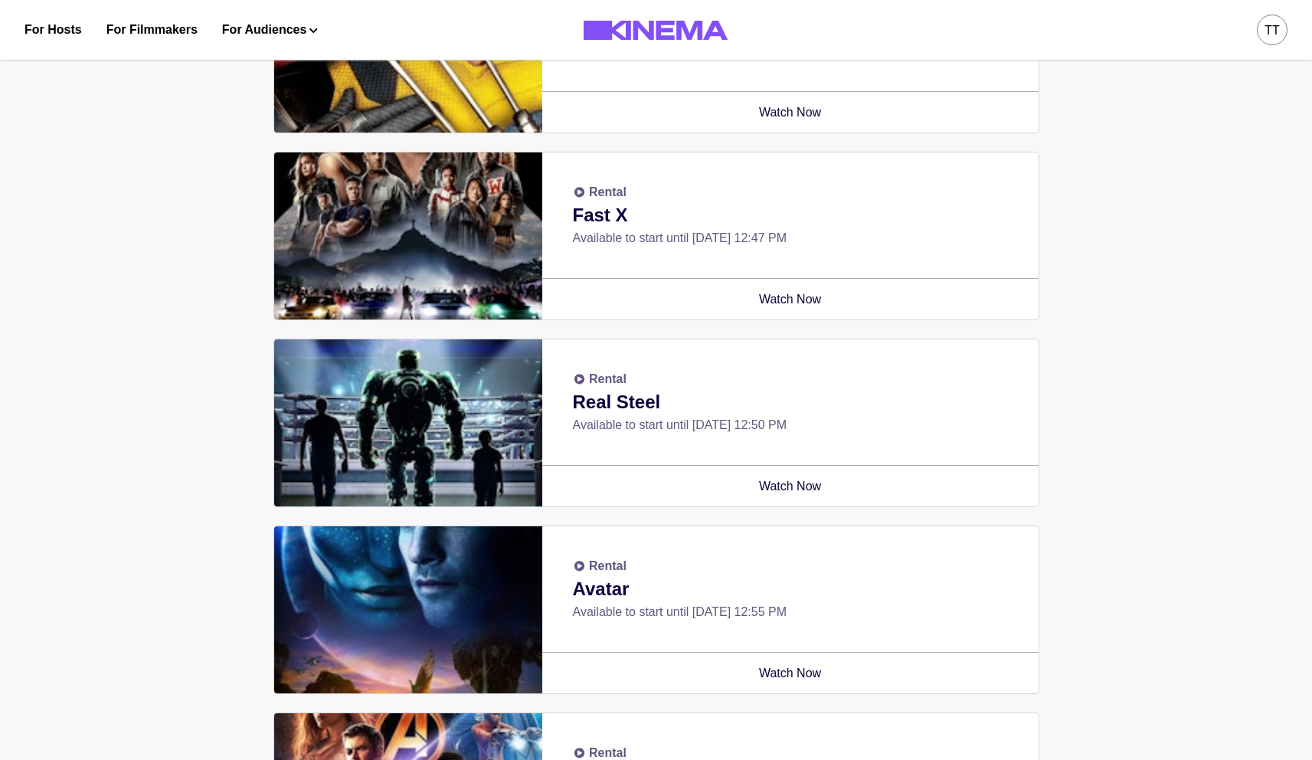
scroll to position [448, 0]
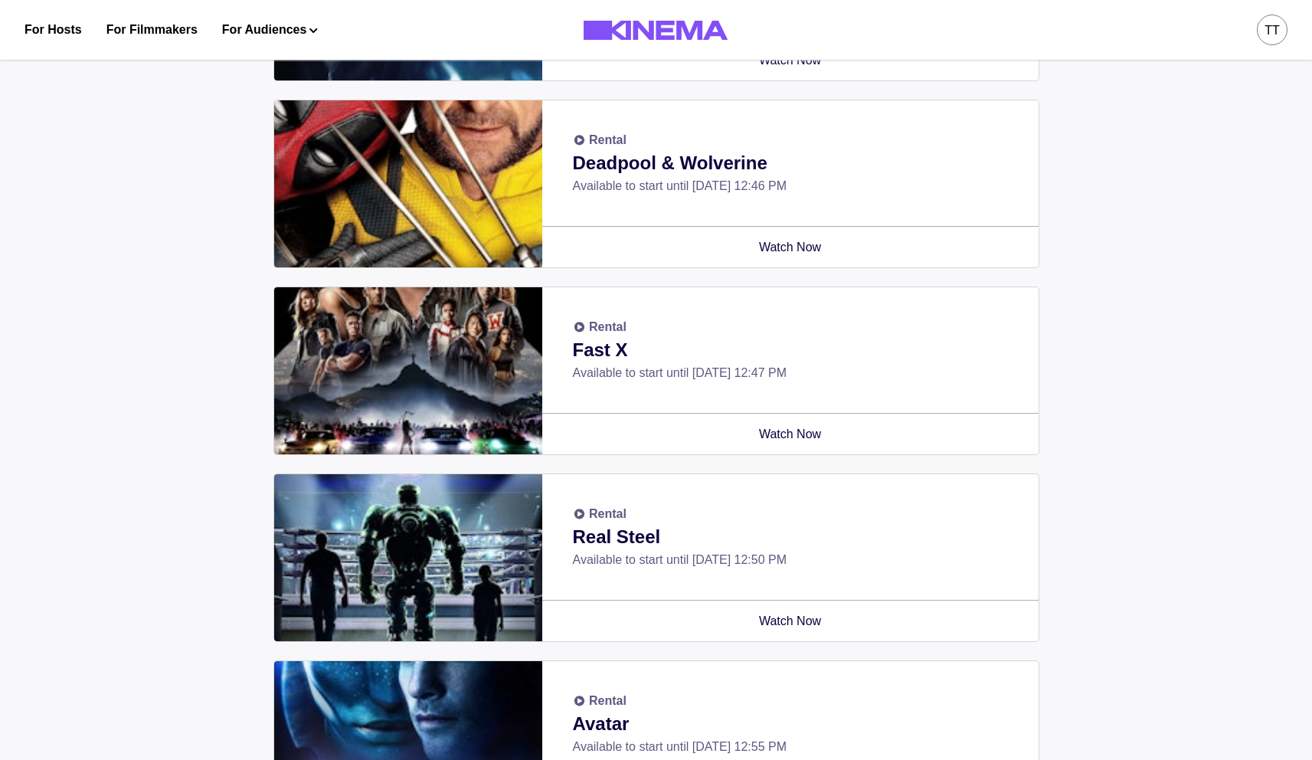
scroll to position [269, 0]
